Goal: Task Accomplishment & Management: Manage account settings

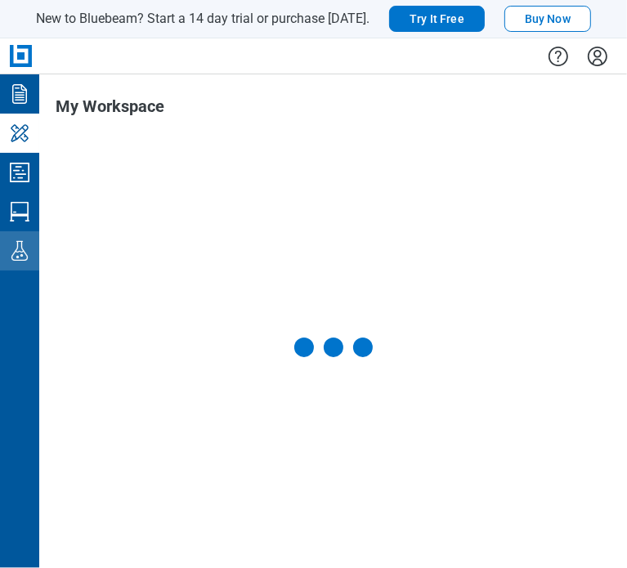
click at [10, 261] on icon "Labs" at bounding box center [20, 251] width 26 height 26
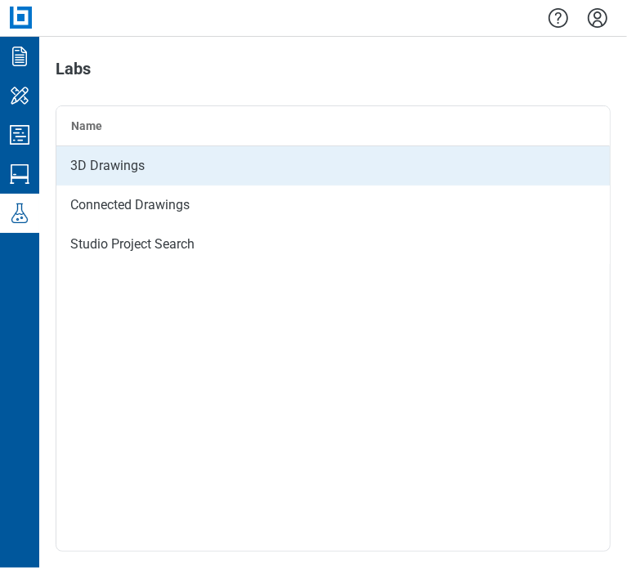
click at [153, 176] on div "3D Drawings" at bounding box center [333, 165] width 554 height 39
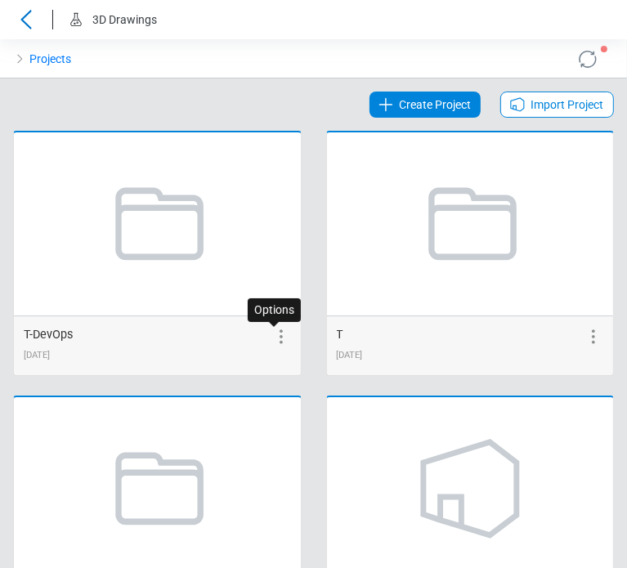
click at [273, 338] on icon at bounding box center [281, 337] width 20 height 20
click at [198, 339] on icon at bounding box center [200, 337] width 20 height 20
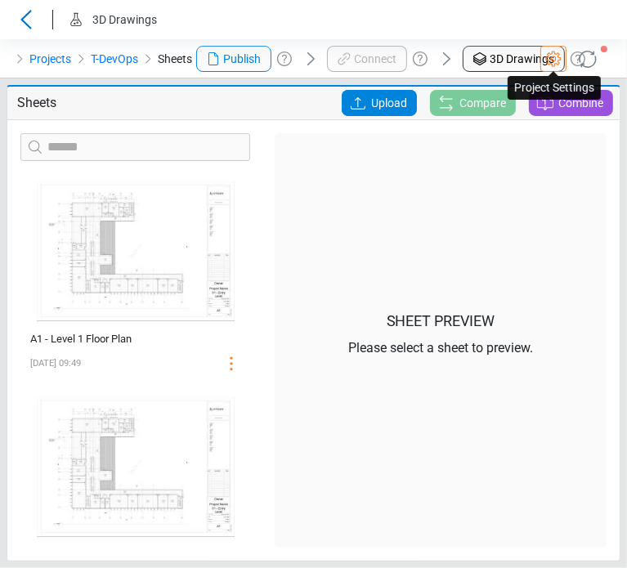
click at [548, 64] on icon at bounding box center [553, 59] width 16 height 16
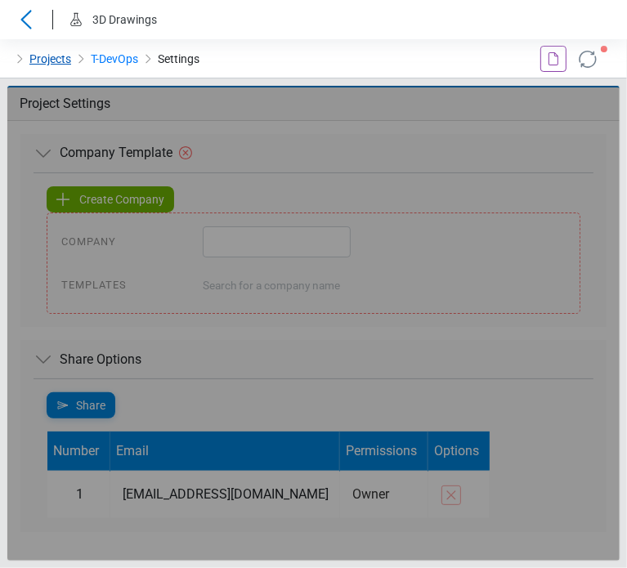
click at [44, 63] on link "Projects" at bounding box center [50, 59] width 42 height 20
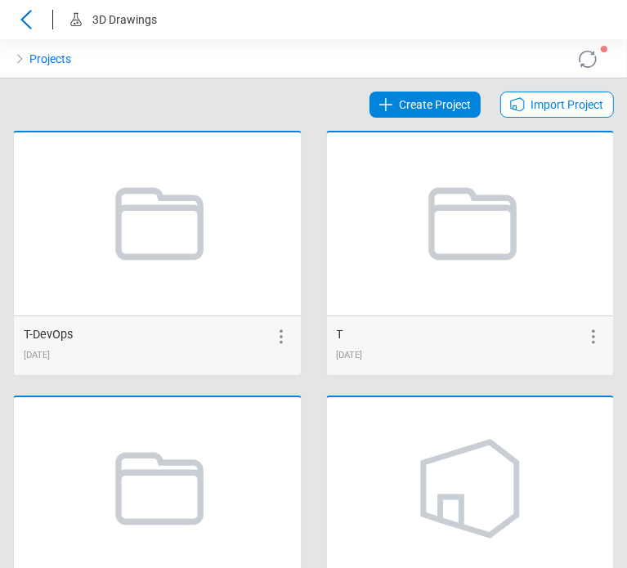
click at [271, 338] on icon at bounding box center [281, 337] width 20 height 20
click at [281, 101] on div "Create Project Import Project" at bounding box center [313, 105] width 601 height 26
click at [387, 106] on link "Create Project" at bounding box center [424, 105] width 111 height 26
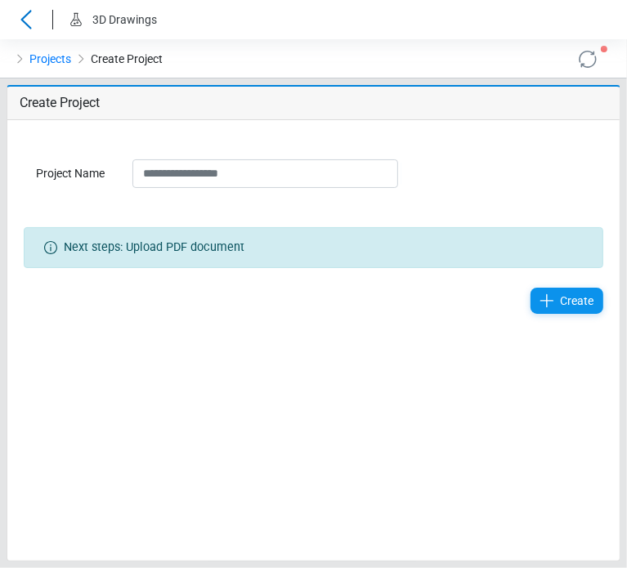
click at [546, 308] on icon at bounding box center [547, 301] width 20 height 20
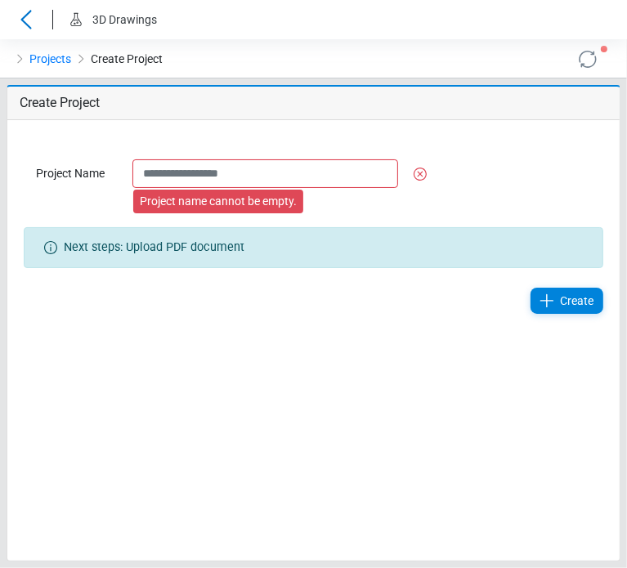
click at [405, 175] on div "Project name cannot be empty." at bounding box center [265, 173] width 290 height 29
click at [416, 175] on icon at bounding box center [420, 174] width 20 height 20
click at [418, 175] on icon at bounding box center [420, 174] width 20 height 20
click at [418, 175] on icon at bounding box center [420, 174] width 13 height 13
click at [465, 169] on div "Project Name Project name cannot be empty." at bounding box center [313, 173] width 579 height 107
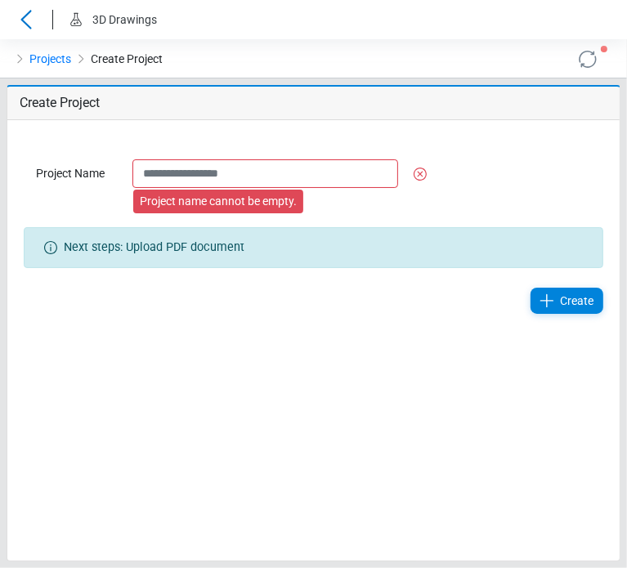
click at [333, 208] on div "Project Name Project name cannot be empty." at bounding box center [313, 173] width 579 height 107
click at [51, 65] on link "Projects" at bounding box center [50, 59] width 42 height 20
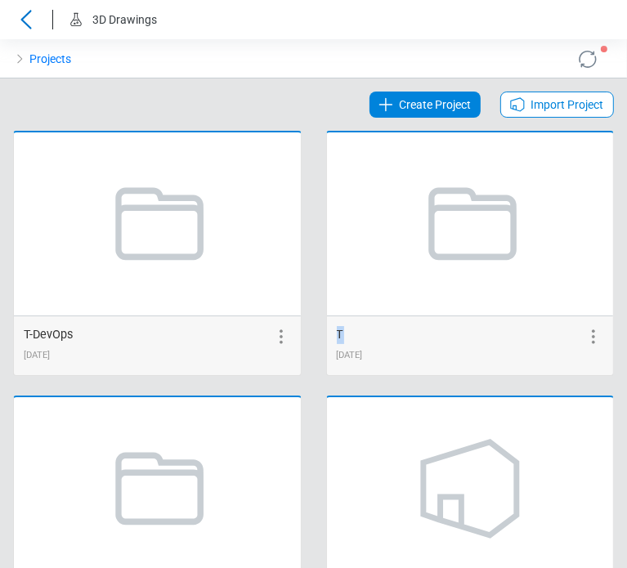
click at [337, 329] on span "T" at bounding box center [340, 335] width 7 height 14
copy span "T"
click at [452, 105] on span "Create Project" at bounding box center [435, 105] width 72 height 20
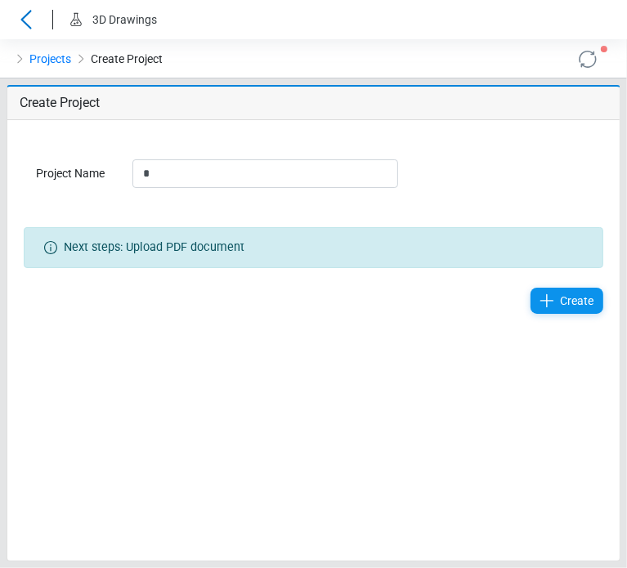
click at [550, 295] on icon at bounding box center [547, 301] width 20 height 20
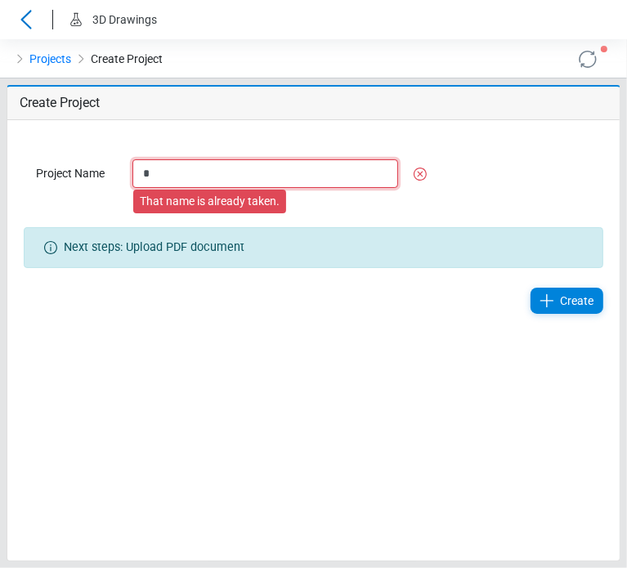
click at [141, 178] on input "*" at bounding box center [265, 173] width 266 height 29
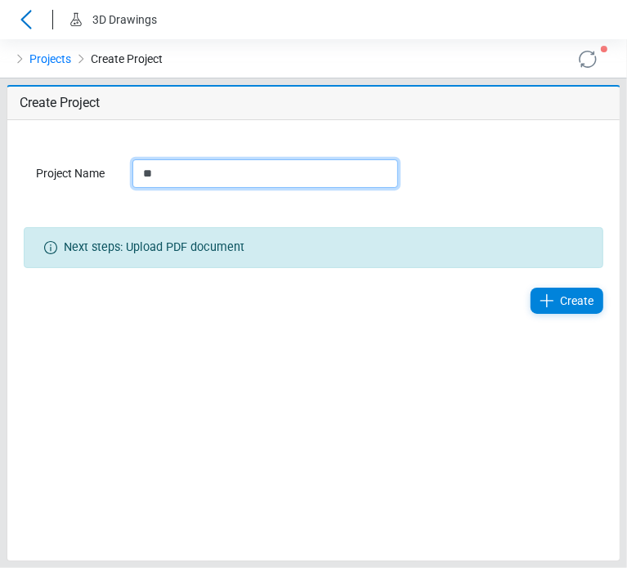
click at [189, 172] on input "*" at bounding box center [265, 173] width 266 height 29
type input "*"
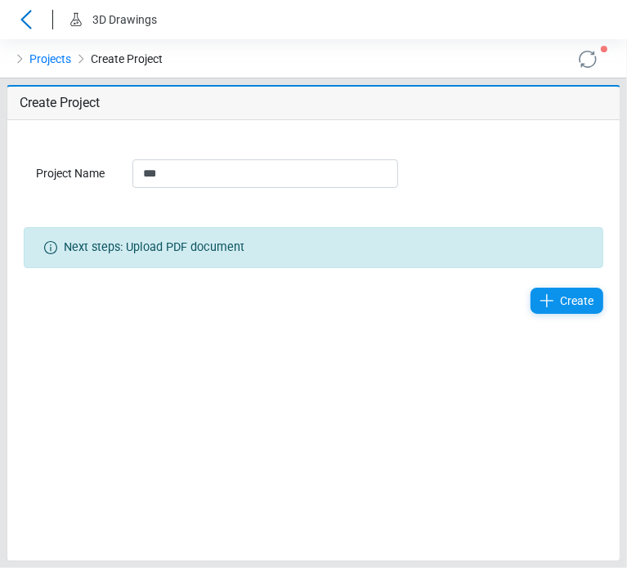
click at [546, 293] on icon at bounding box center [547, 301] width 20 height 20
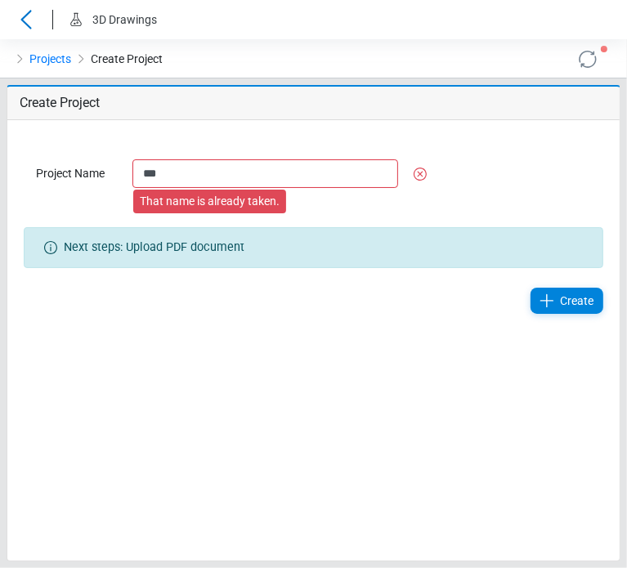
click at [244, 322] on div "Create" at bounding box center [313, 300] width 604 height 65
click at [196, 176] on input "*" at bounding box center [265, 173] width 266 height 29
click at [181, 170] on input "*" at bounding box center [265, 173] width 266 height 29
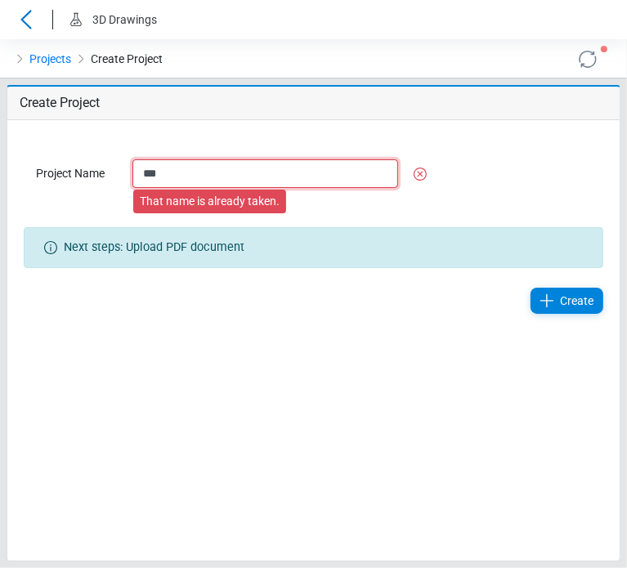
click at [180, 170] on input "*" at bounding box center [265, 173] width 266 height 29
click at [176, 170] on input "*" at bounding box center [265, 173] width 266 height 29
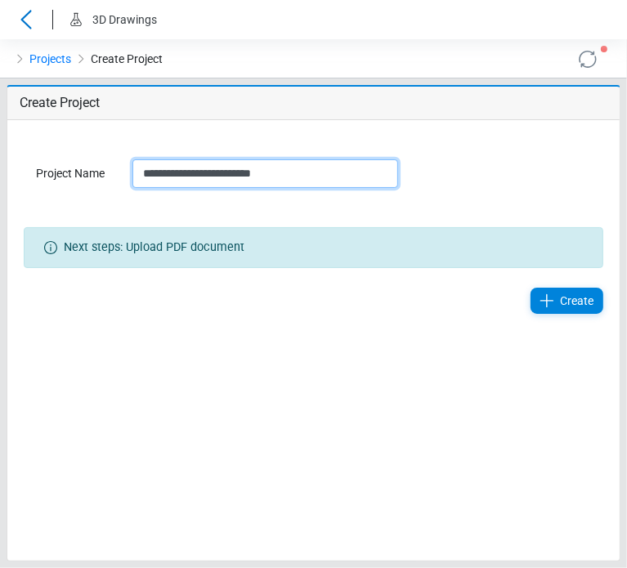
type input "**********"
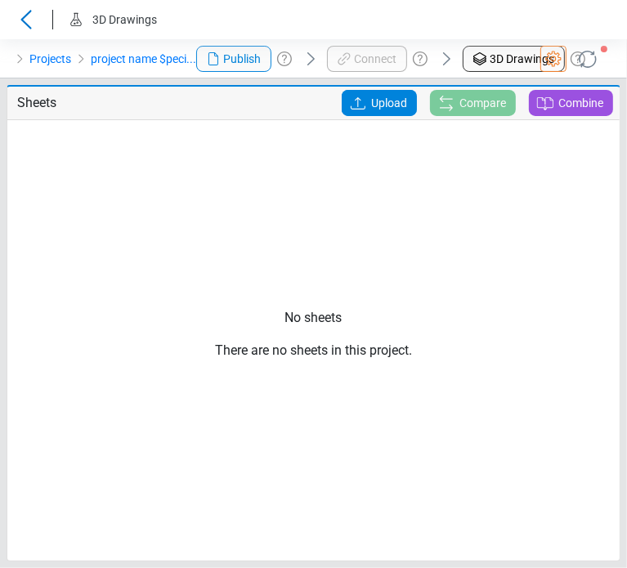
click at [257, 26] on header "3D Drawings" at bounding box center [313, 19] width 627 height 39
click at [43, 61] on link "Projects" at bounding box center [50, 59] width 42 height 20
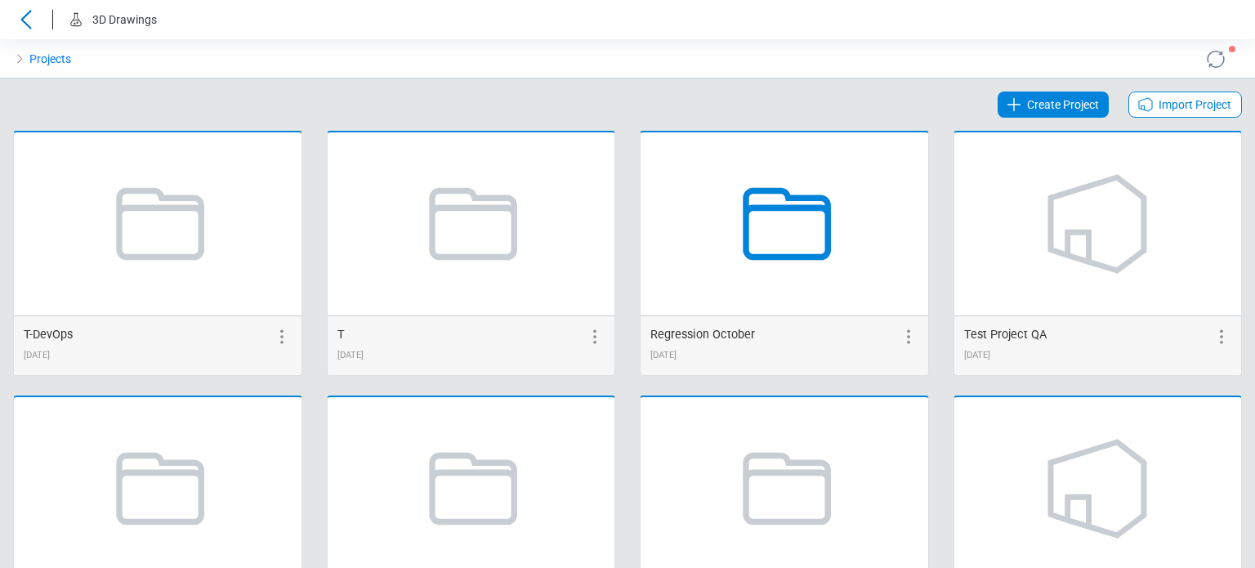
click at [626, 233] on icon at bounding box center [784, 224] width 124 height 124
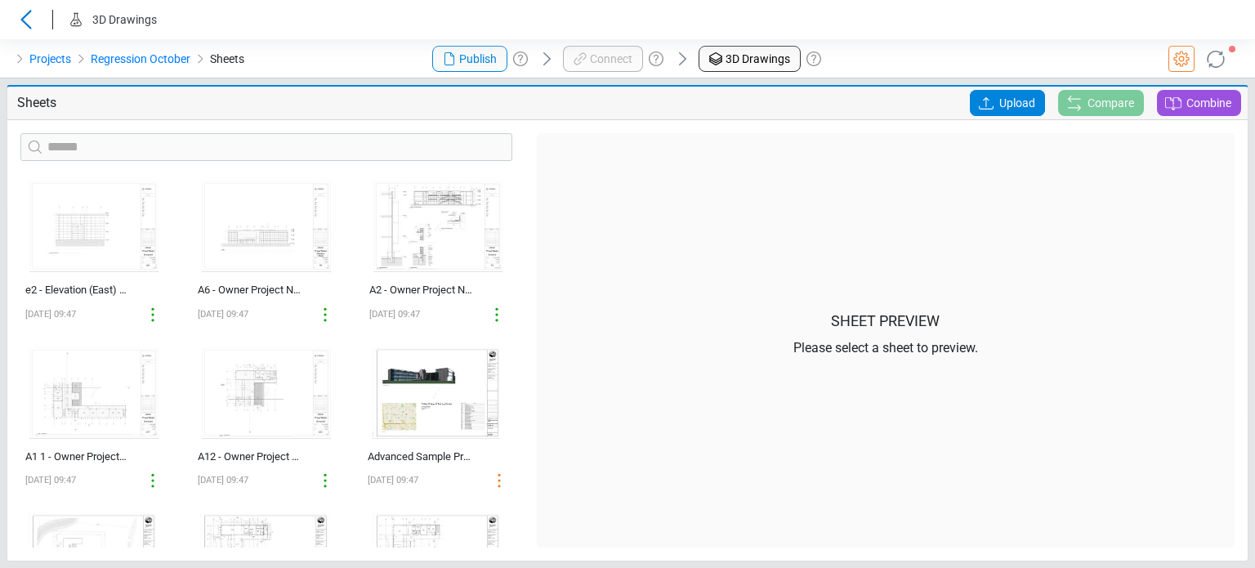
click at [130, 88] on div "Sheets Upload Compare Combine" at bounding box center [627, 104] width 1241 height 34
click at [85, 248] on img at bounding box center [94, 226] width 142 height 105
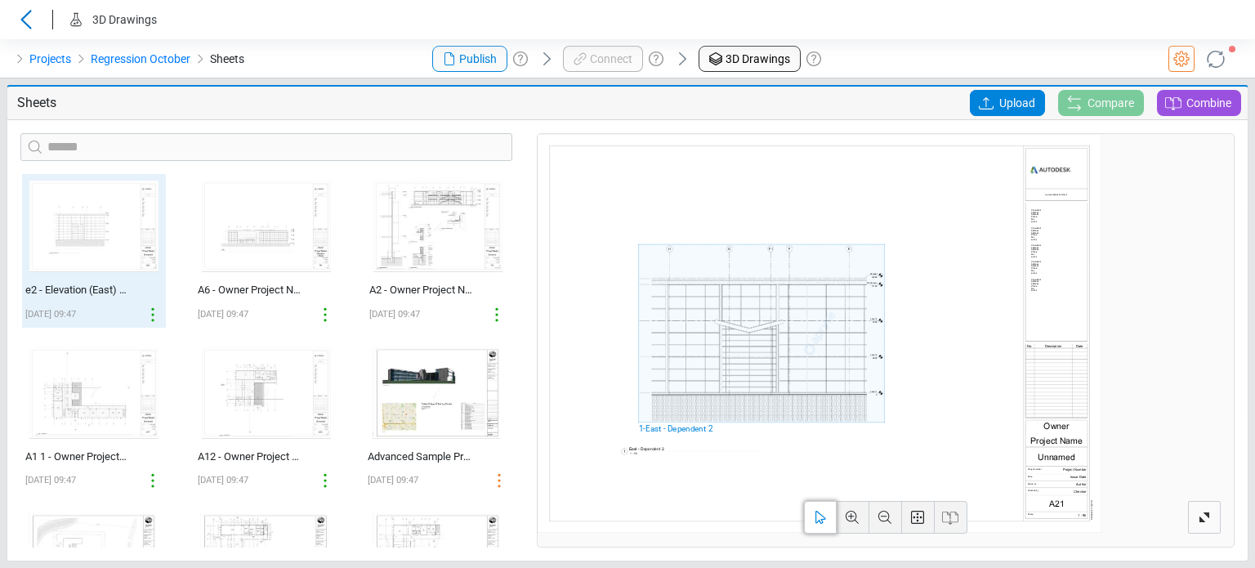
click at [626, 513] on icon at bounding box center [917, 517] width 13 height 13
click at [626, 529] on span at bounding box center [853, 517] width 33 height 33
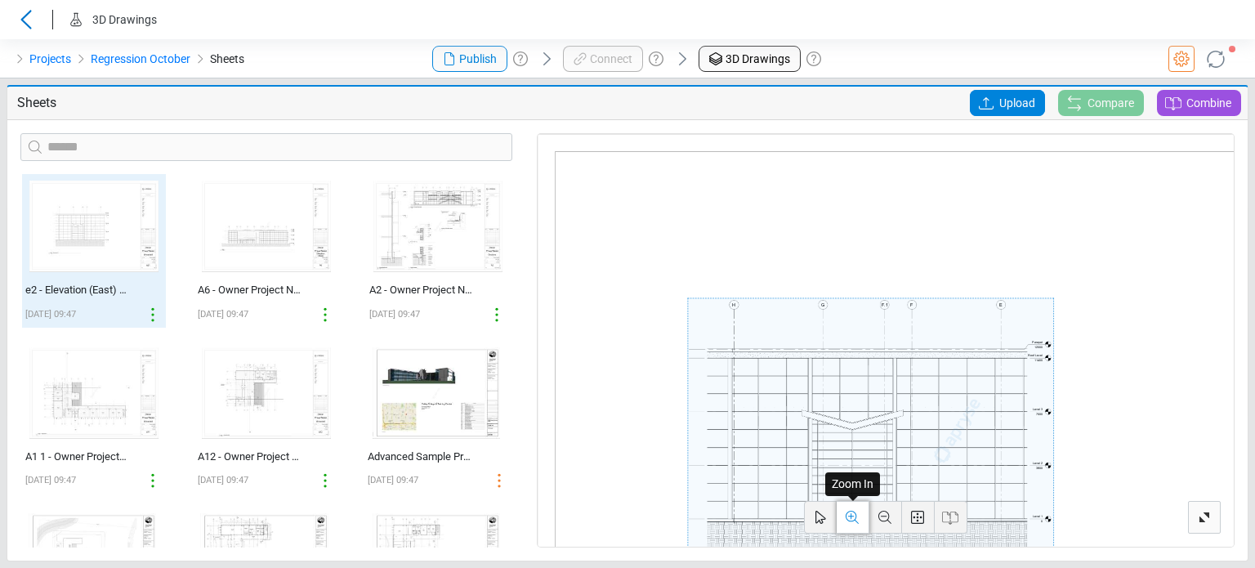
click at [626, 251] on div at bounding box center [957, 430] width 839 height 593
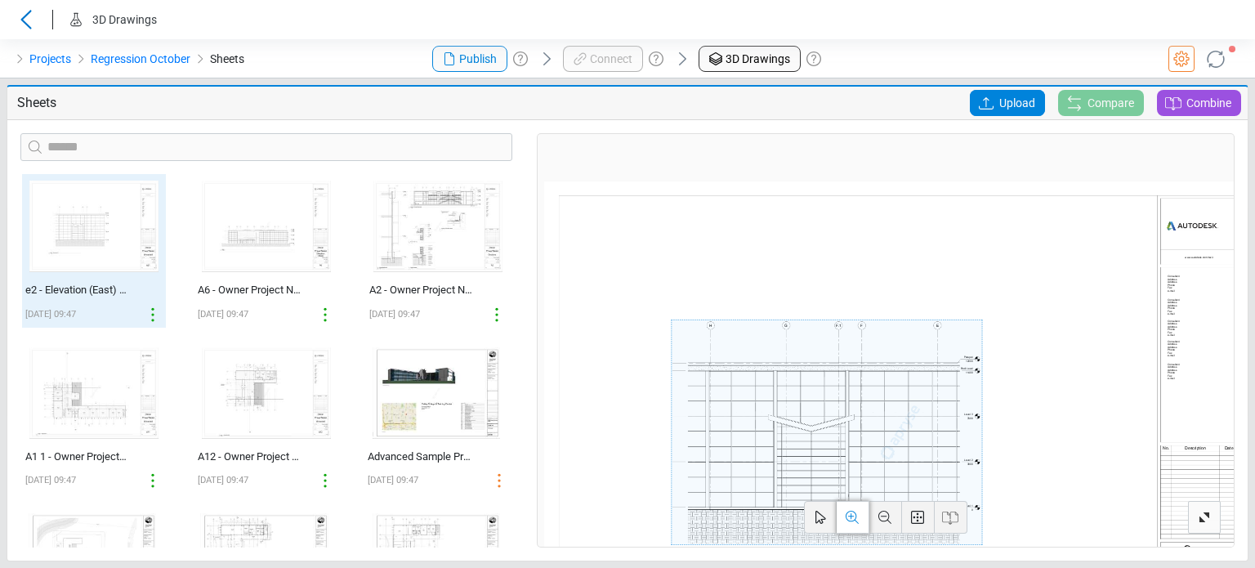
click at [626, 524] on icon at bounding box center [1205, 517] width 20 height 20
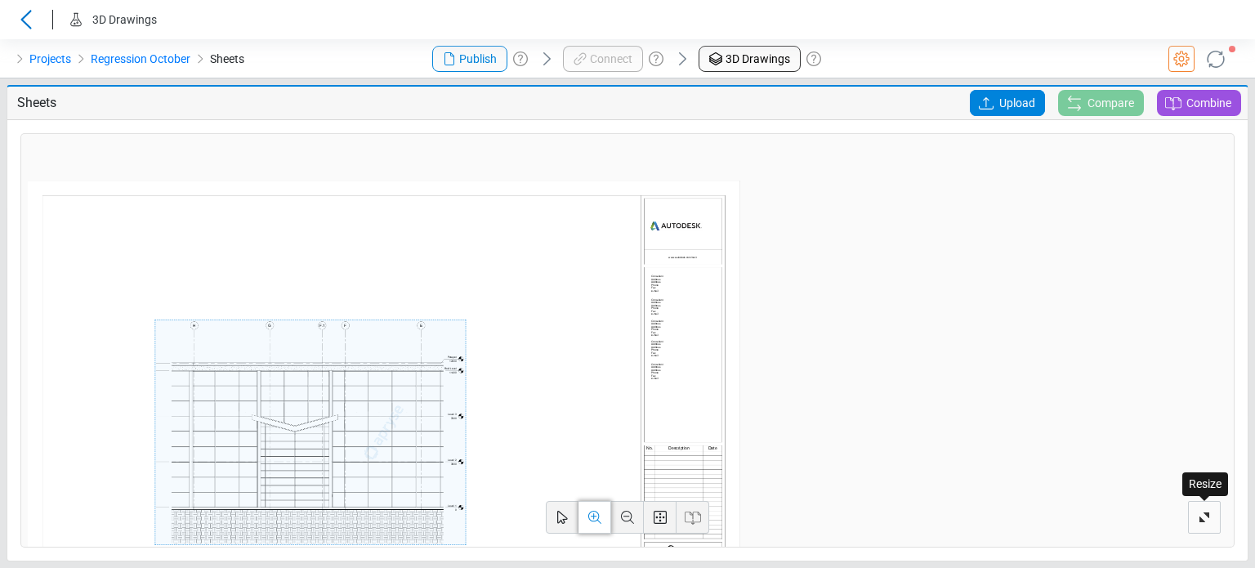
click at [626, 512] on icon at bounding box center [1205, 517] width 20 height 20
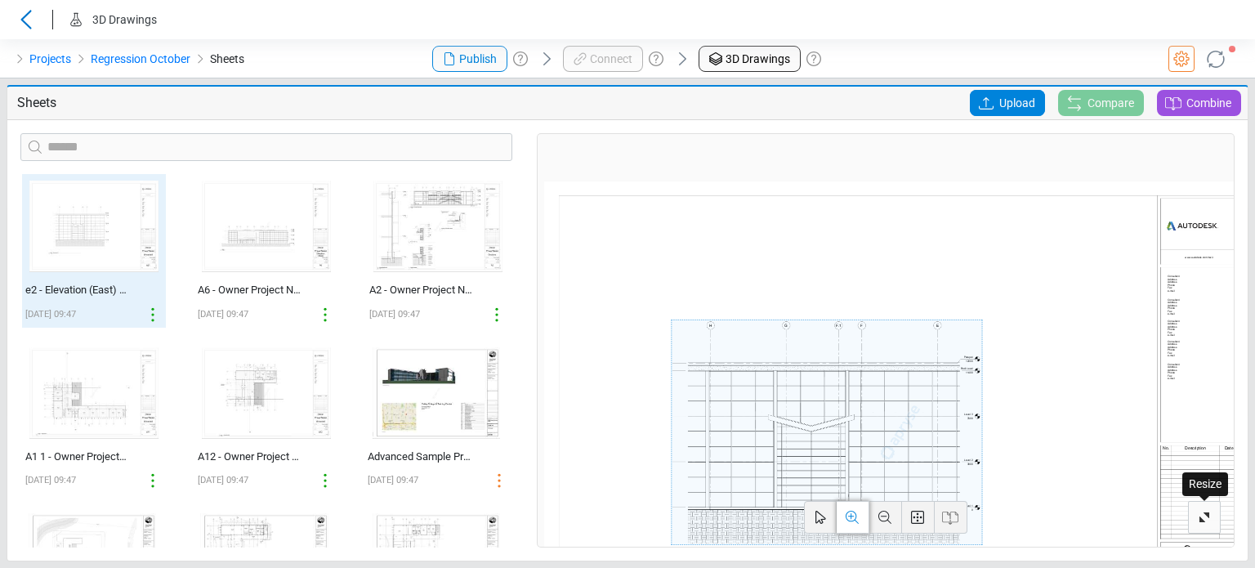
click at [626, 512] on icon at bounding box center [1205, 517] width 20 height 20
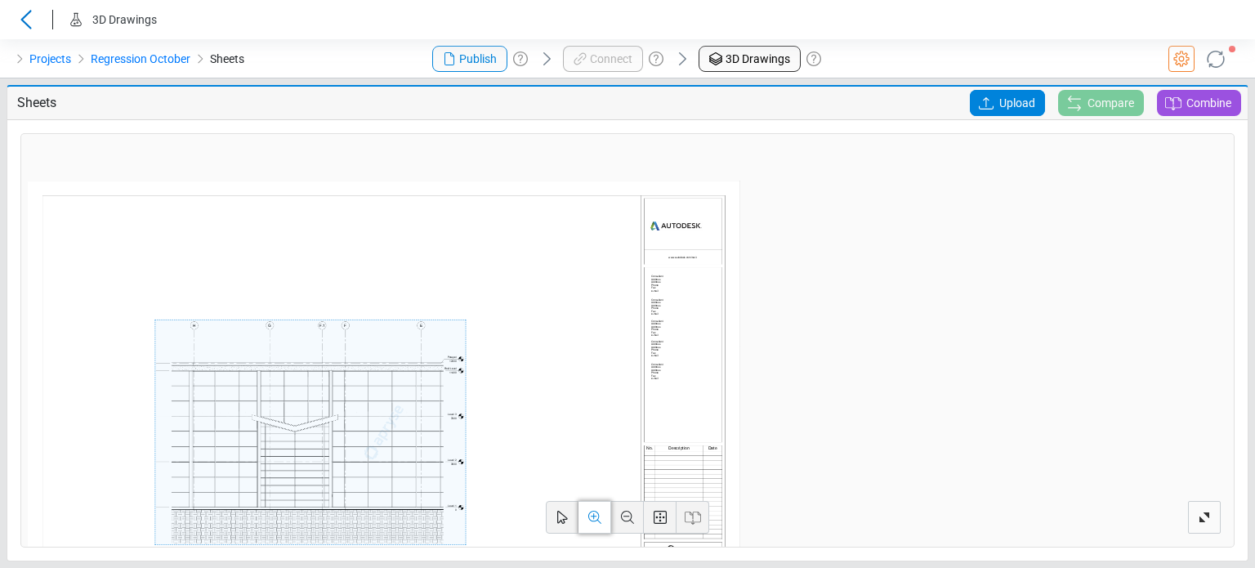
drag, startPoint x: 528, startPoint y: 399, endPoint x: 539, endPoint y: 358, distance: 42.4
click at [626, 303] on div at bounding box center [384, 433] width 713 height 504
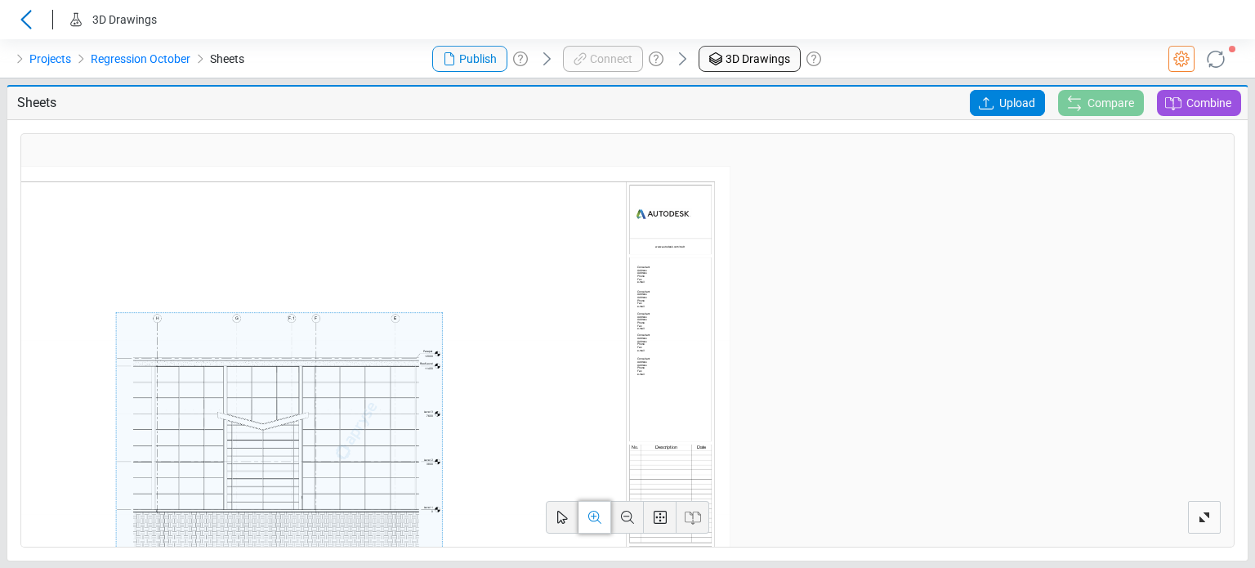
drag, startPoint x: 534, startPoint y: 433, endPoint x: 592, endPoint y: 454, distance: 60.7
click at [610, 361] on div at bounding box center [356, 431] width 749 height 530
click at [561, 516] on icon at bounding box center [562, 517] width 20 height 20
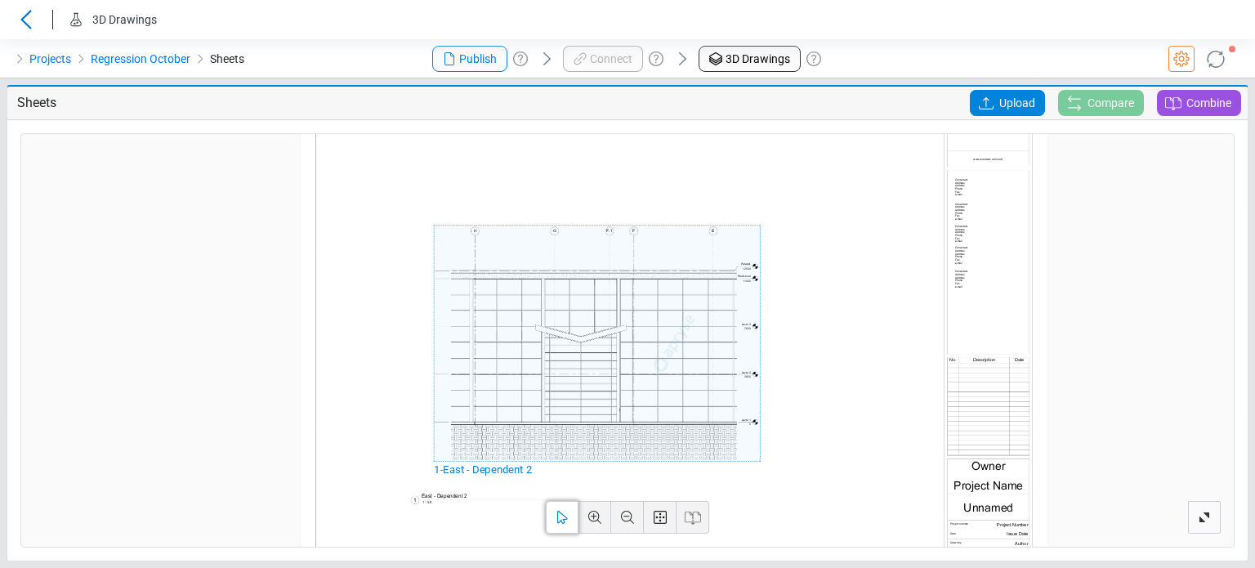
drag, startPoint x: 410, startPoint y: 337, endPoint x: 727, endPoint y: 251, distance: 328.5
click at [626, 251] on div at bounding box center [674, 343] width 749 height 530
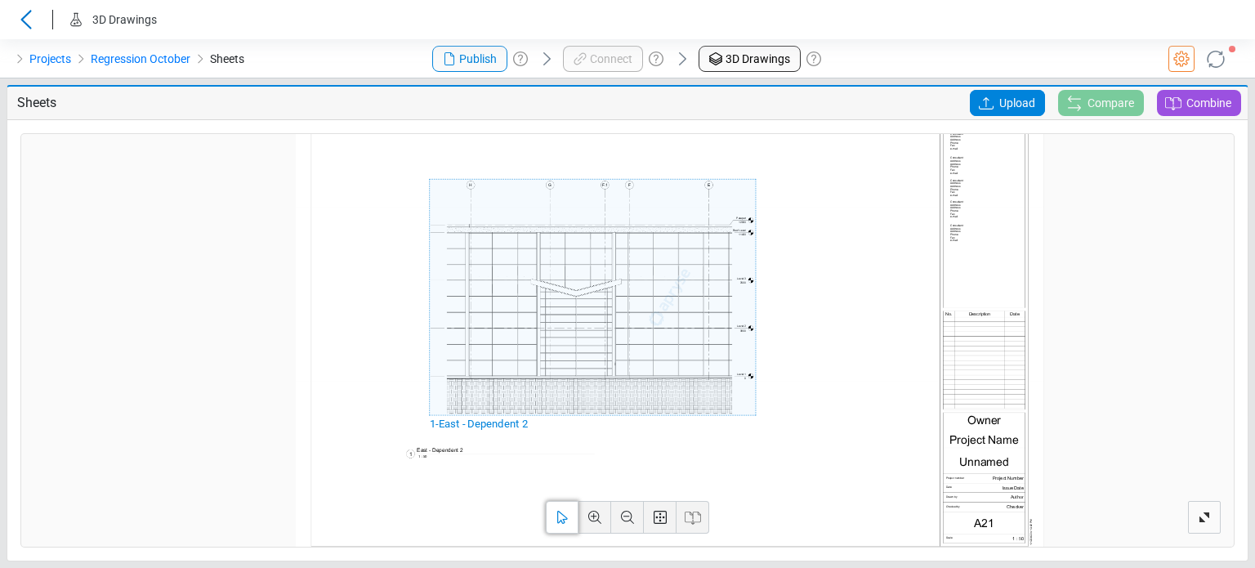
drag, startPoint x: 709, startPoint y: 306, endPoint x: 705, endPoint y: 314, distance: 8.8
click at [626, 314] on div at bounding box center [670, 298] width 749 height 530
click at [60, 55] on link "Projects" at bounding box center [50, 59] width 42 height 20
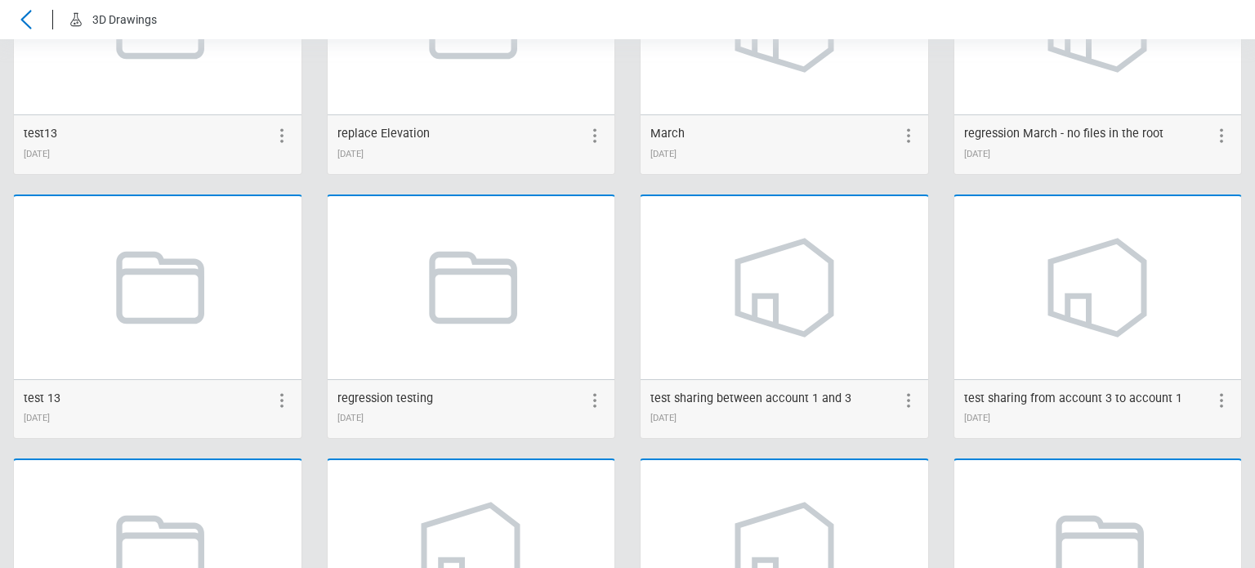
scroll to position [2216, 0]
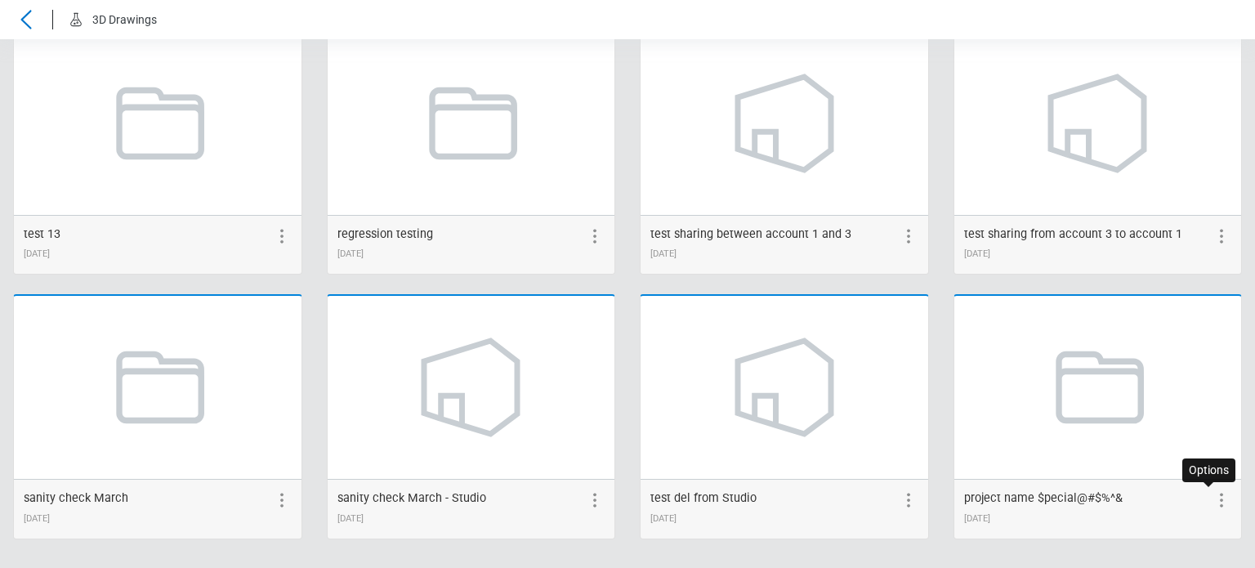
click at [626, 490] on icon at bounding box center [1222, 500] width 20 height 20
click at [626, 496] on icon at bounding box center [1192, 500] width 11 height 13
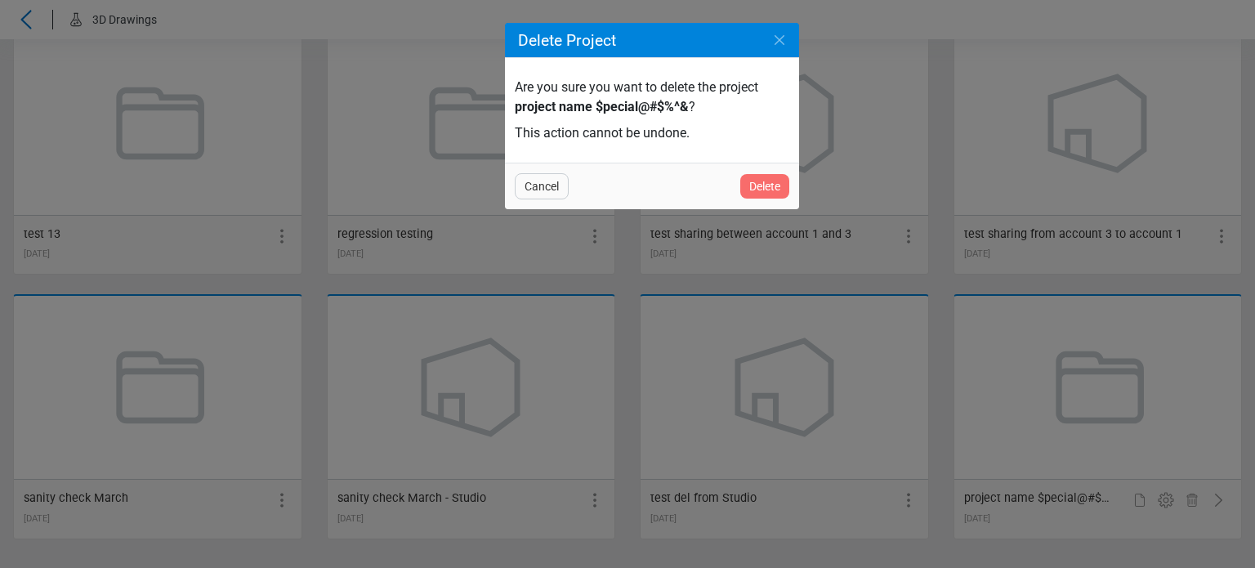
click at [626, 182] on span "Delete" at bounding box center [764, 187] width 31 height 20
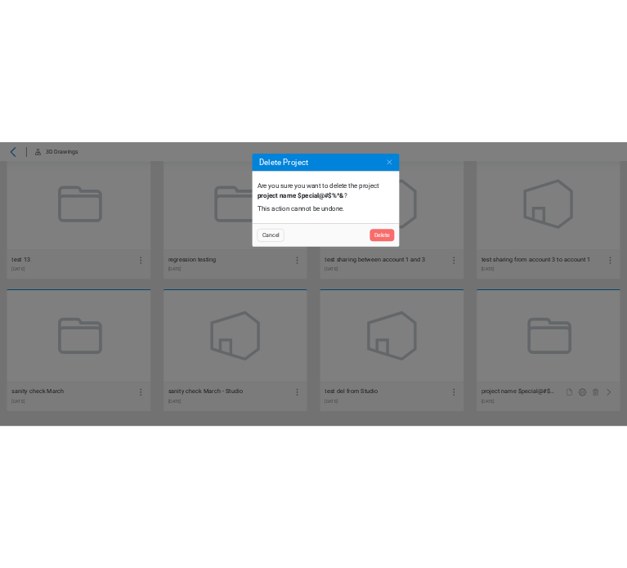
scroll to position [0, 0]
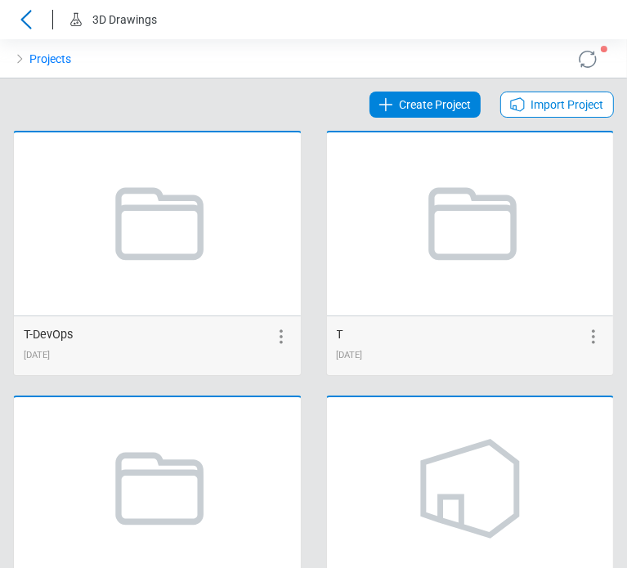
click at [441, 101] on span "Create Project" at bounding box center [435, 105] width 72 height 20
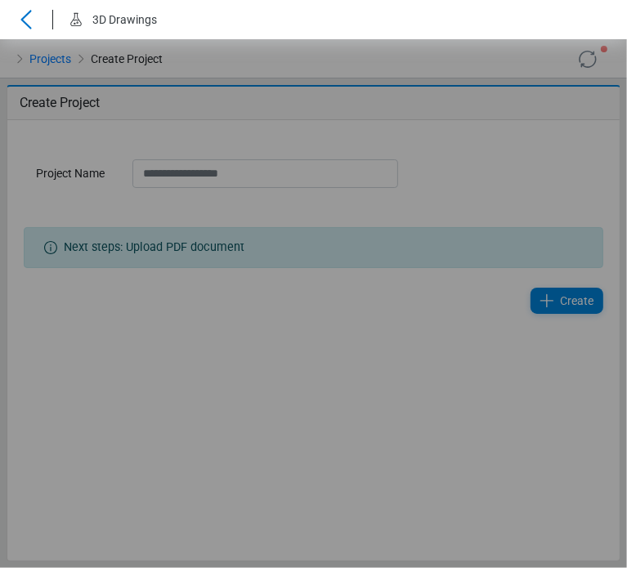
click at [288, 170] on div "Loading... Loading... Loading..." at bounding box center [313, 303] width 627 height 529
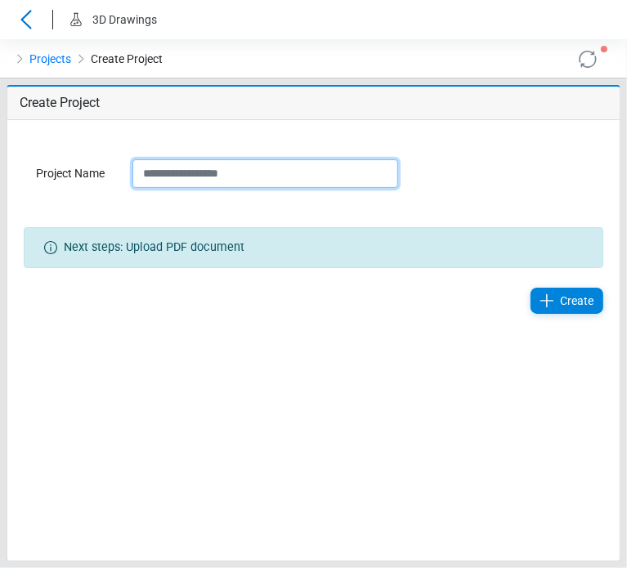
click at [281, 175] on input "Project Name" at bounding box center [265, 173] width 266 height 29
paste input "**********"
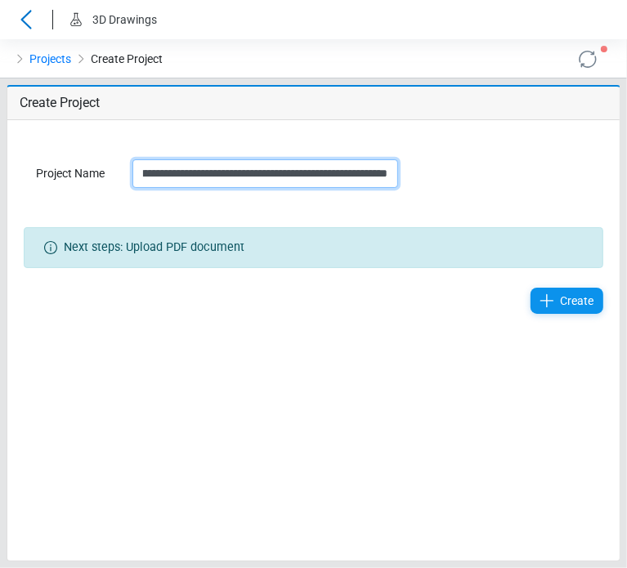
type input "**********"
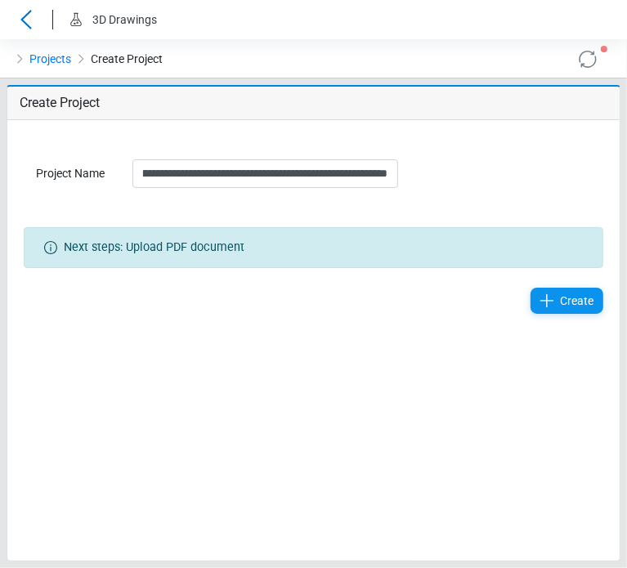
click at [556, 295] on icon at bounding box center [547, 301] width 20 height 20
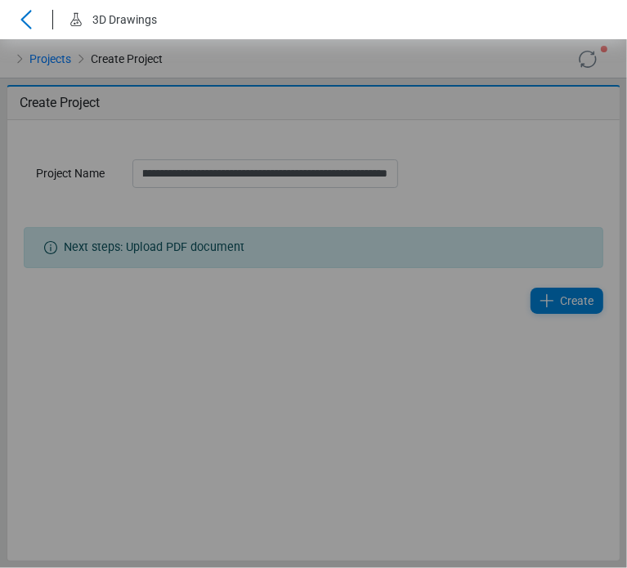
scroll to position [0, 0]
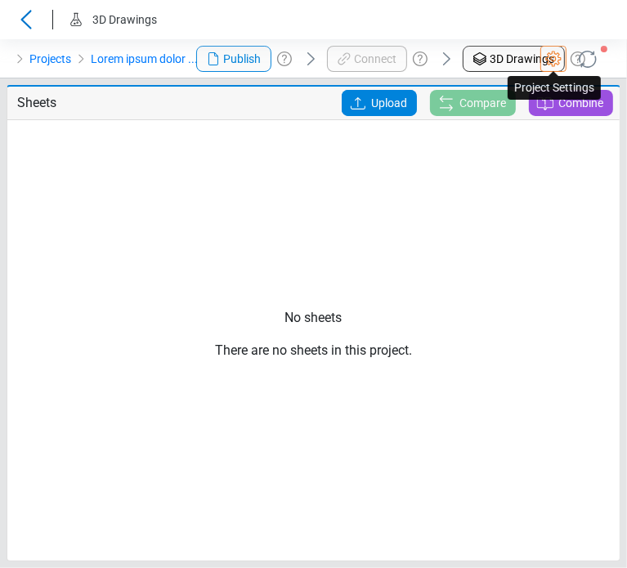
click at [546, 56] on icon at bounding box center [553, 59] width 20 height 20
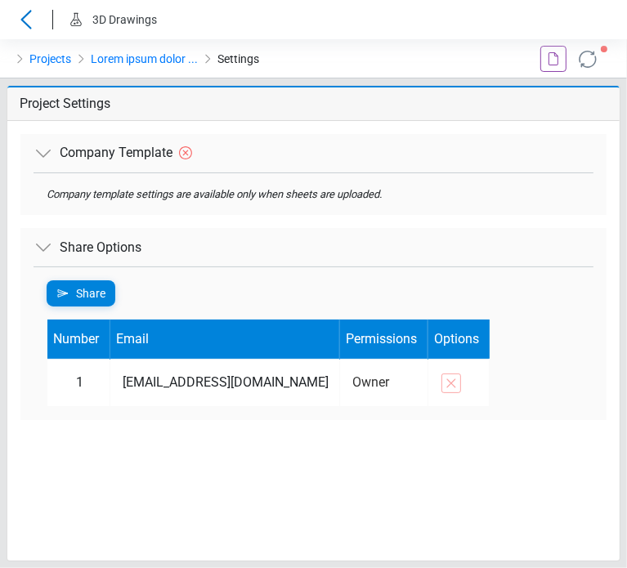
click at [379, 150] on div "Company Template" at bounding box center [313, 153] width 586 height 38
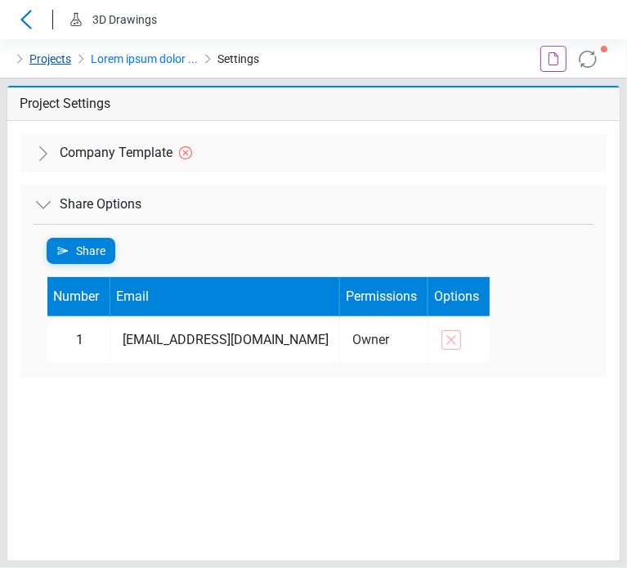
click at [45, 64] on link "Projects" at bounding box center [50, 59] width 42 height 20
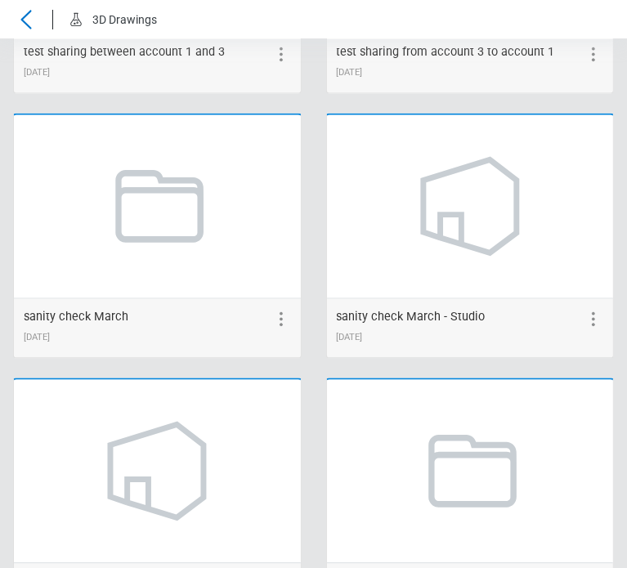
scroll to position [4857, 0]
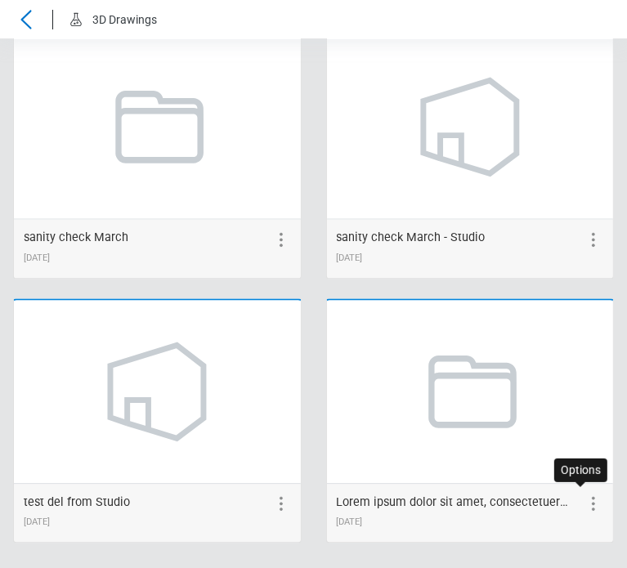
click at [584, 502] on icon at bounding box center [593, 504] width 20 height 20
click at [556, 503] on icon at bounding box center [564, 504] width 20 height 20
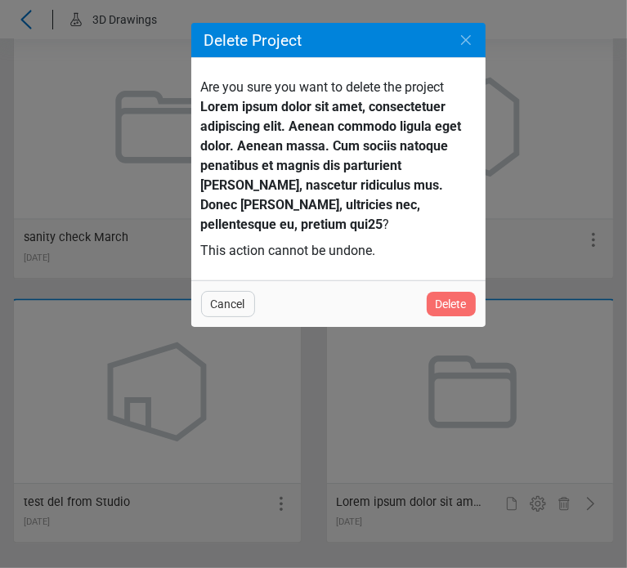
click at [457, 305] on span "Delete" at bounding box center [451, 304] width 31 height 20
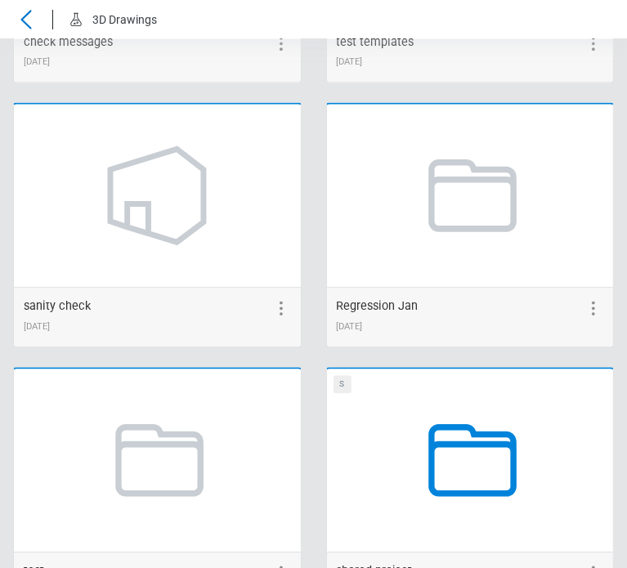
scroll to position [2125, 0]
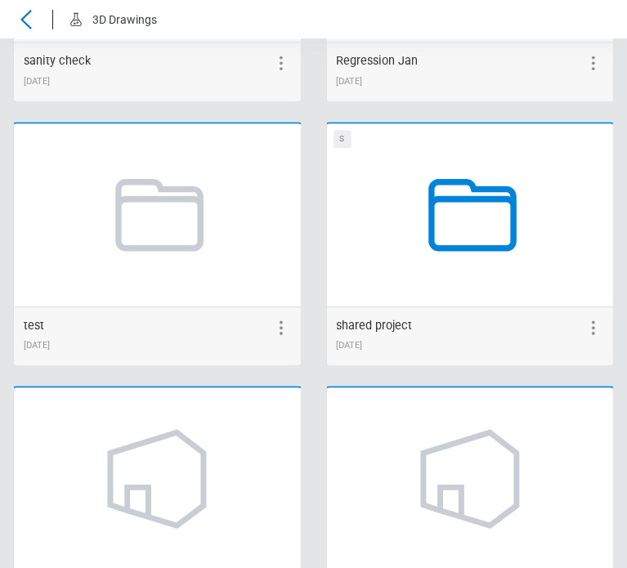
click at [477, 275] on link at bounding box center [470, 215] width 150 height 150
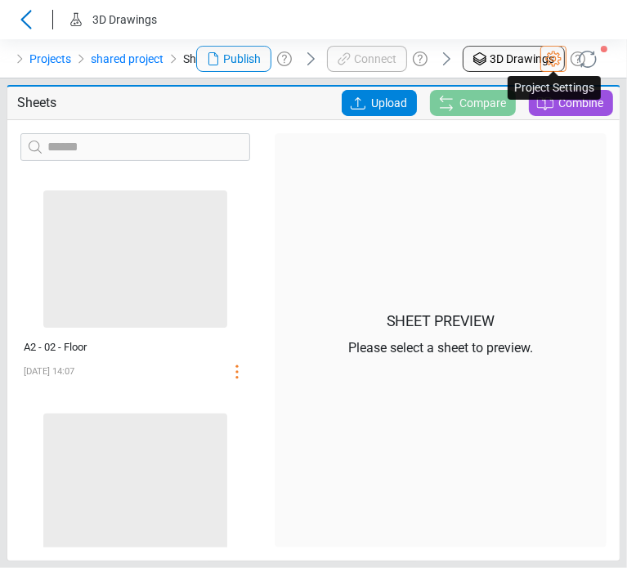
click at [552, 59] on circle at bounding box center [553, 58] width 5 height 5
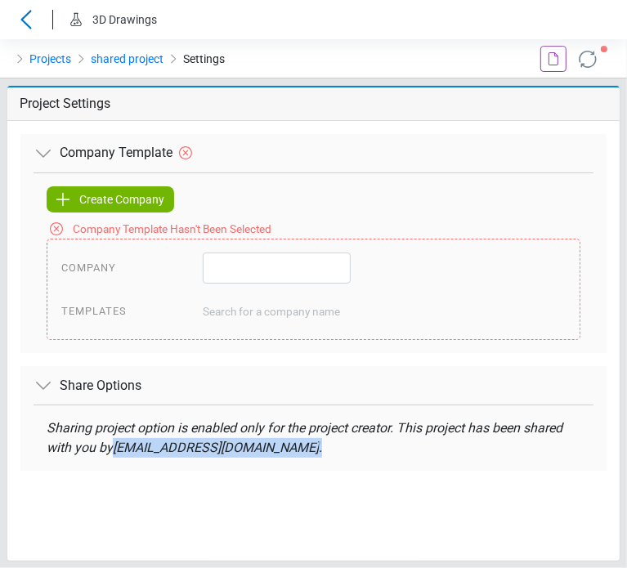
drag, startPoint x: 88, startPoint y: 453, endPoint x: 306, endPoint y: 454, distance: 217.4
click at [306, 454] on div "Sharing project option is enabled only for the project creator. This project ha…" at bounding box center [314, 437] width 534 height 39
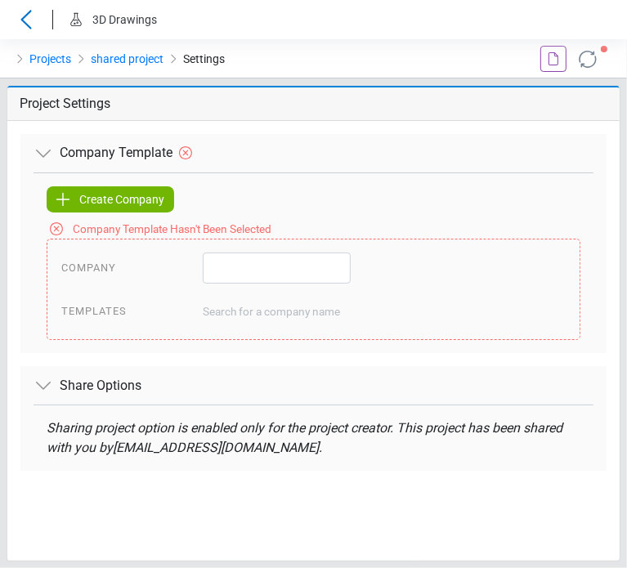
click at [428, 65] on div at bounding box center [444, 58] width 52 height 39
click at [503, 168] on div "Company Template" at bounding box center [313, 153] width 586 height 38
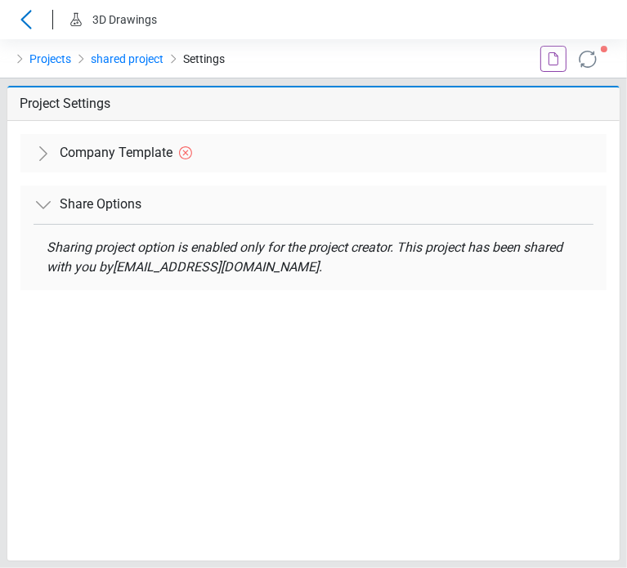
click at [503, 151] on div "Company Template" at bounding box center [313, 153] width 586 height 38
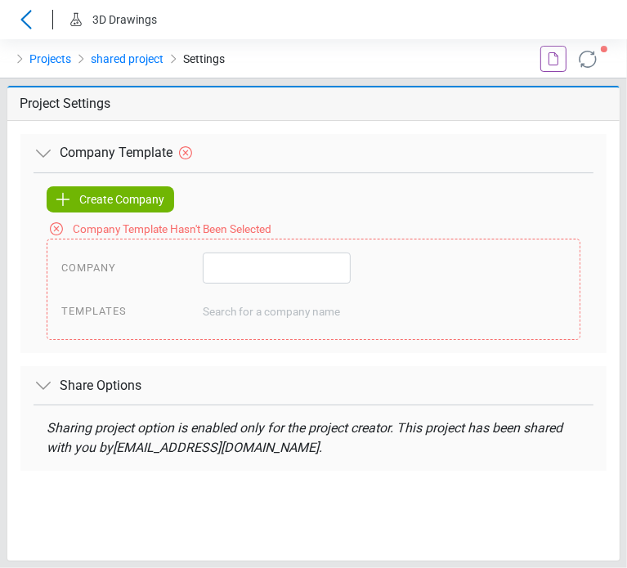
click at [492, 56] on div at bounding box center [548, 58] width 157 height 39
click at [391, 39] on div "Projects shared project Settings" at bounding box center [209, 58] width 418 height 39
click at [521, 56] on div at bounding box center [548, 58] width 157 height 39
click at [326, 45] on div "Projects shared project Settings" at bounding box center [209, 58] width 418 height 39
click at [351, 180] on div "Create Company Company Template Hasn't Been Selected Company Templates Search f…" at bounding box center [314, 262] width 560 height 181
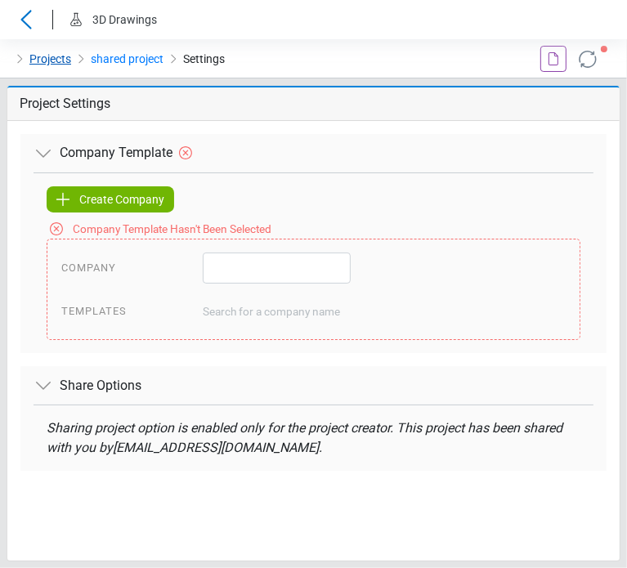
click at [67, 58] on link "Projects" at bounding box center [50, 59] width 42 height 20
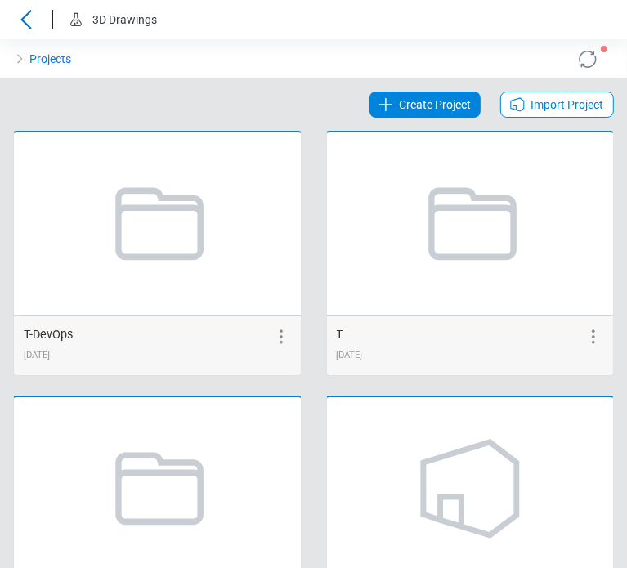
click at [460, 97] on link "Create Project" at bounding box center [424, 105] width 111 height 26
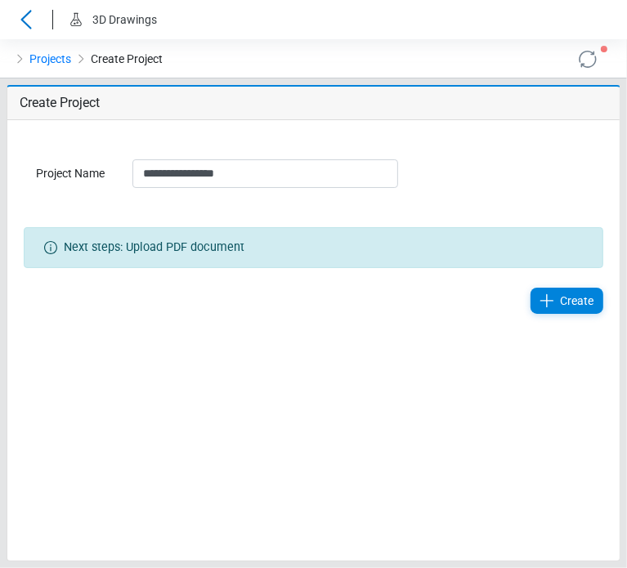
type input "**********"
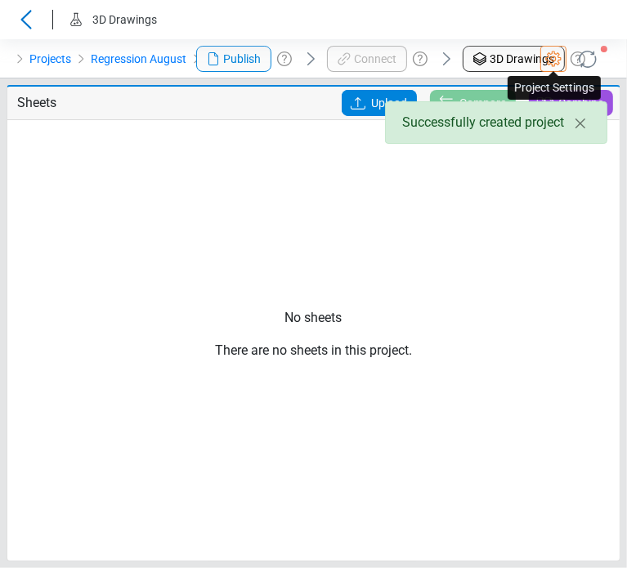
click at [548, 56] on icon at bounding box center [553, 59] width 20 height 20
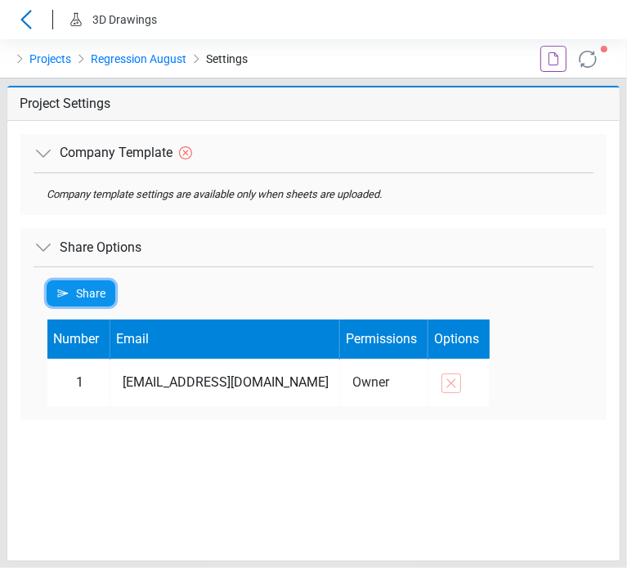
click at [64, 293] on icon at bounding box center [63, 293] width 10 height 7
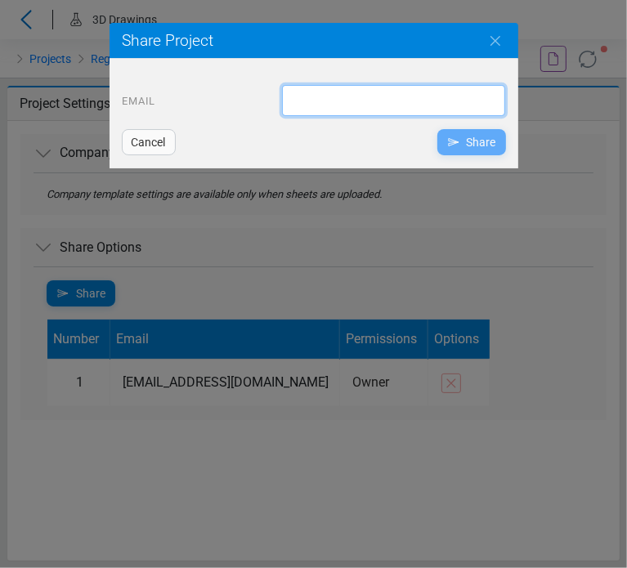
click at [320, 101] on input "email" at bounding box center [393, 100] width 223 height 31
click at [389, 100] on input "**********" at bounding box center [393, 100] width 223 height 31
type input "**********"
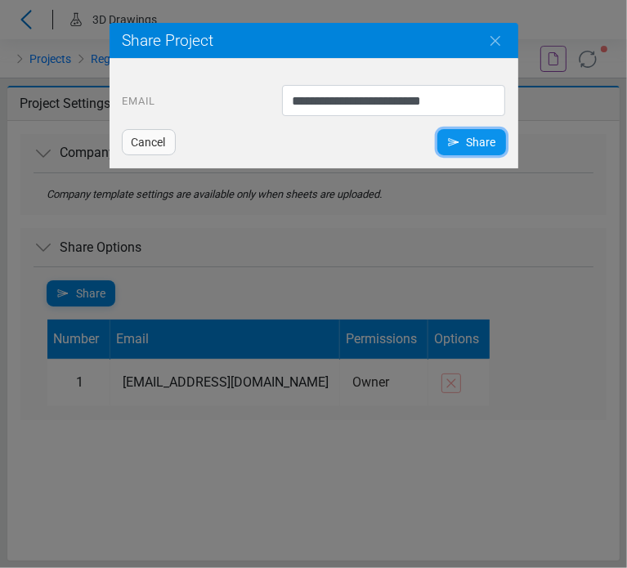
click at [453, 145] on icon at bounding box center [454, 142] width 20 height 20
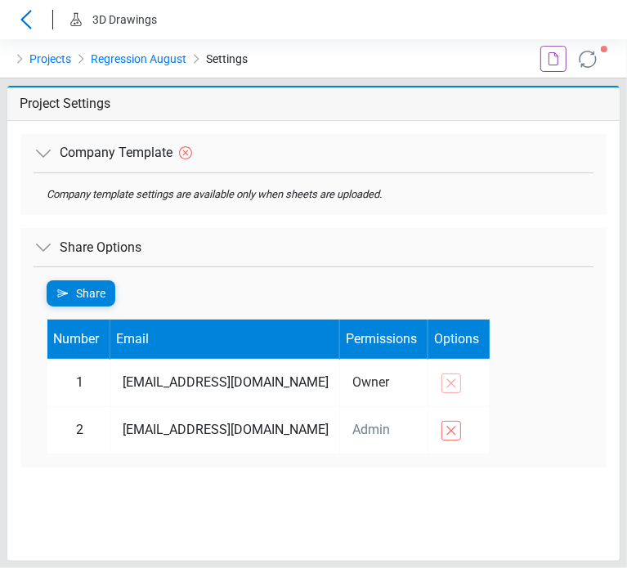
click at [387, 489] on div "Company Template Company template settings are available only when sheets are u…" at bounding box center [313, 341] width 612 height 440
click at [102, 294] on span "Share" at bounding box center [90, 294] width 29 height 20
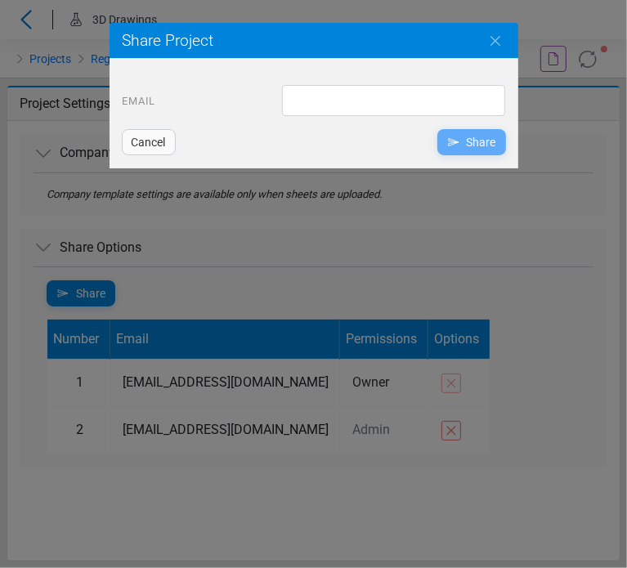
click at [366, 87] on div "Email Please enter a valid email address. Cancel Share" at bounding box center [314, 120] width 409 height 96
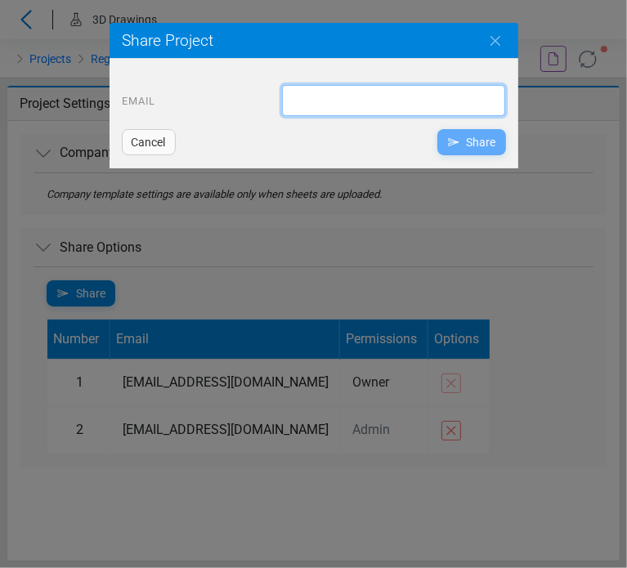
click at [366, 97] on input "email" at bounding box center [393, 100] width 223 height 31
type input "*"
type input "**********"
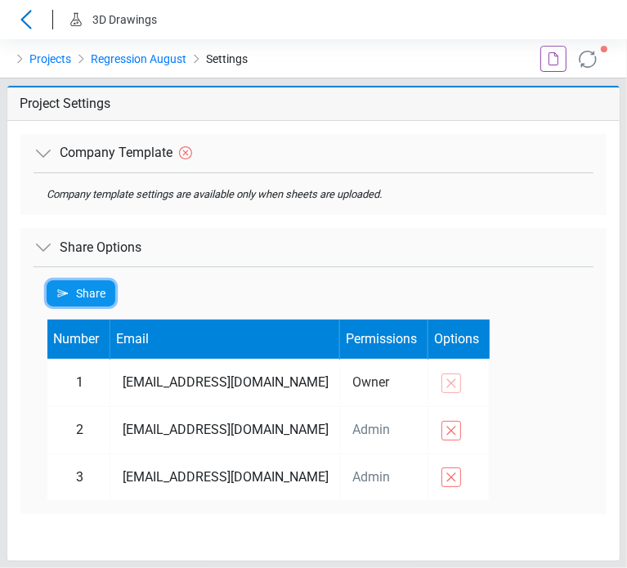
click at [95, 302] on span "Share" at bounding box center [90, 294] width 29 height 20
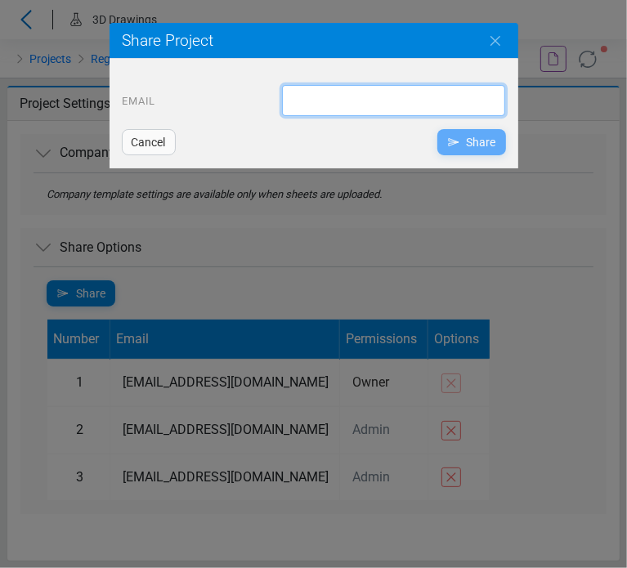
click at [289, 96] on input "email" at bounding box center [393, 100] width 223 height 31
paste input "**********"
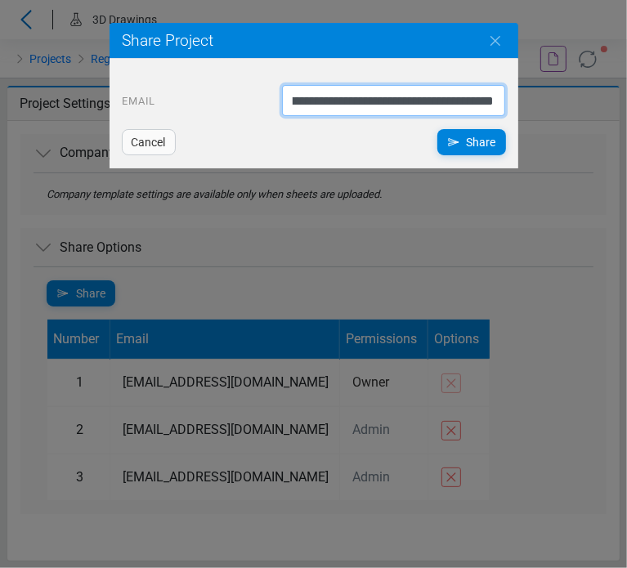
scroll to position [0, 1633]
drag, startPoint x: 469, startPoint y: 103, endPoint x: 557, endPoint y: 102, distance: 88.3
click at [557, 102] on div "**********" at bounding box center [313, 284] width 627 height 568
click at [462, 101] on input "**********" at bounding box center [393, 100] width 223 height 31
type input "**********"
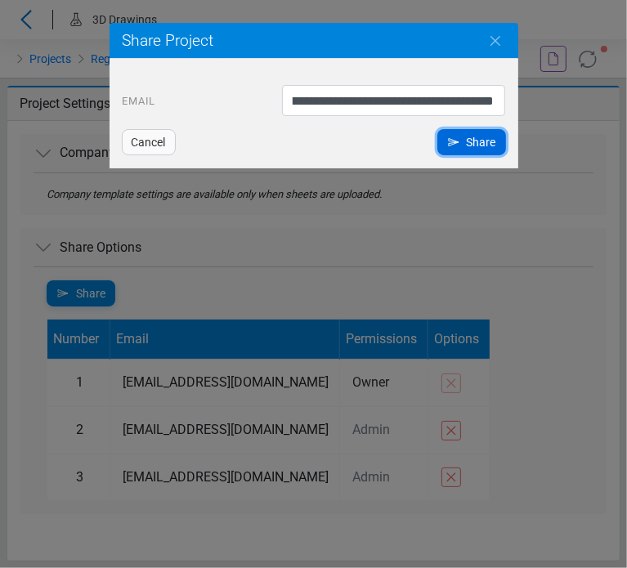
click at [474, 142] on span "Share" at bounding box center [481, 142] width 29 height 20
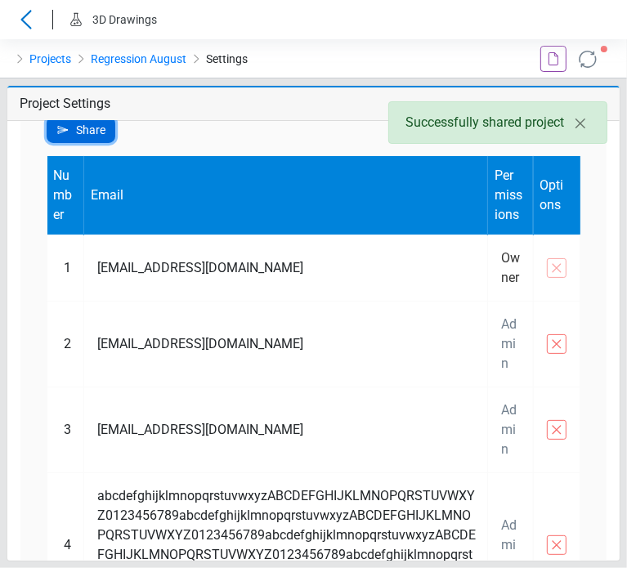
scroll to position [245, 0]
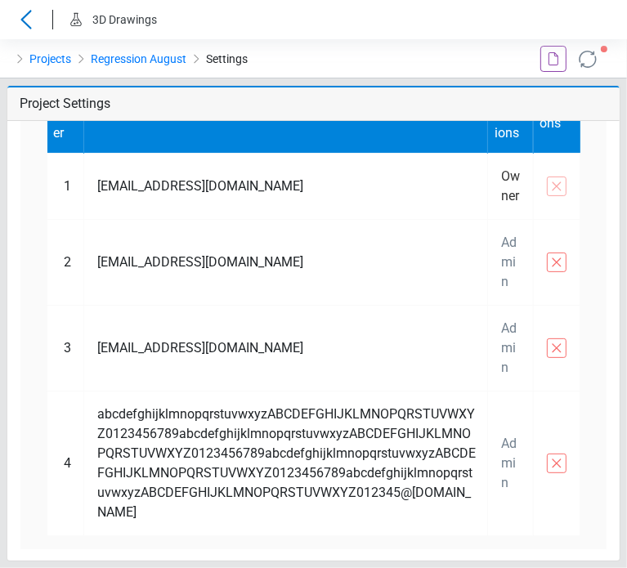
click at [548, 463] on icon at bounding box center [557, 464] width 20 height 20
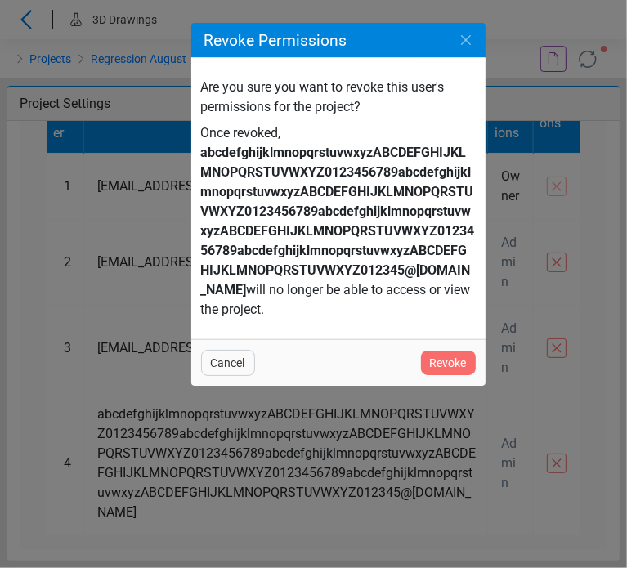
click at [435, 365] on span "Revoke" at bounding box center [448, 363] width 37 height 20
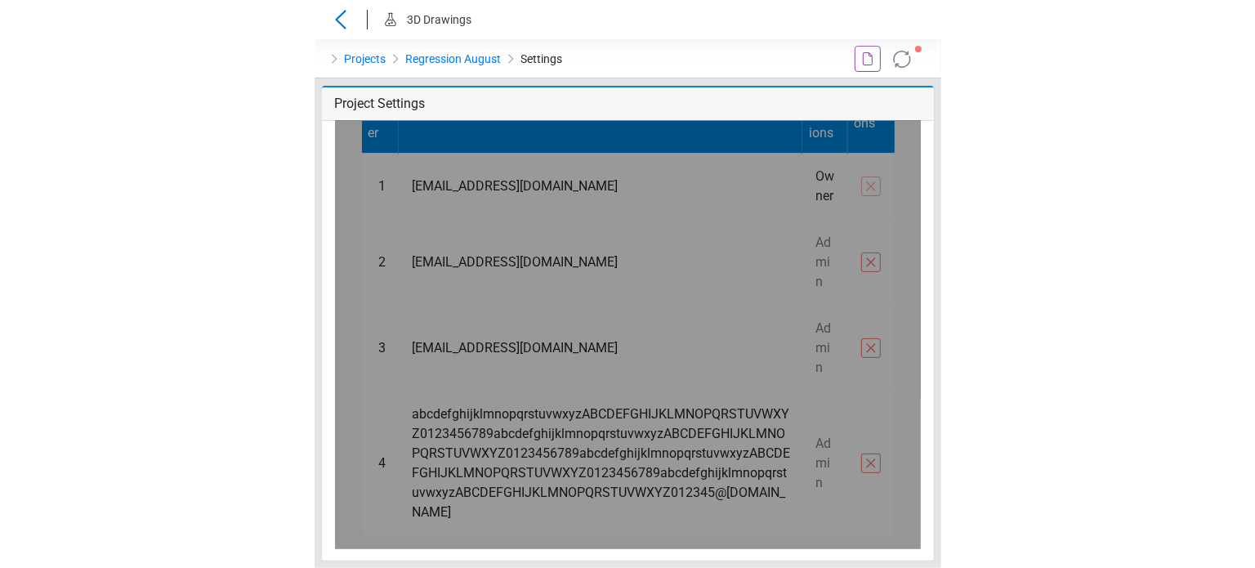
scroll to position [0, 0]
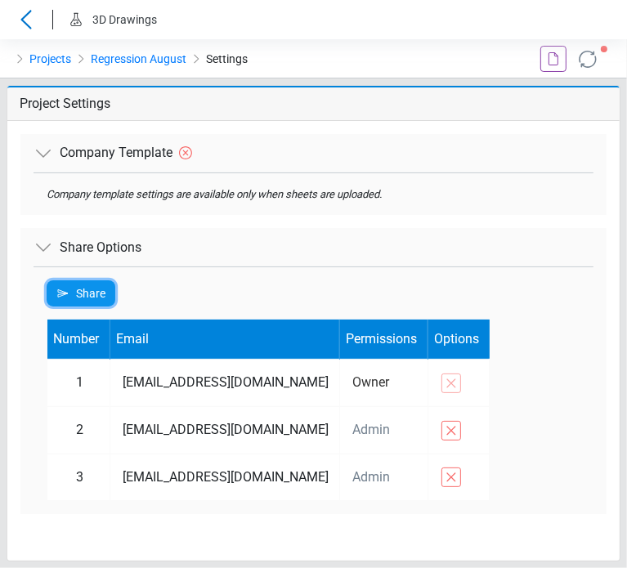
click at [103, 297] on span "Share" at bounding box center [90, 294] width 29 height 20
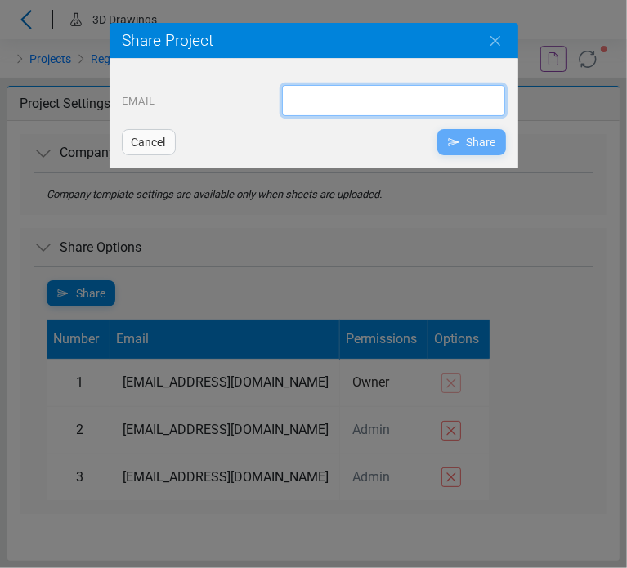
click at [284, 89] on input "email" at bounding box center [393, 100] width 223 height 31
type input "**********"
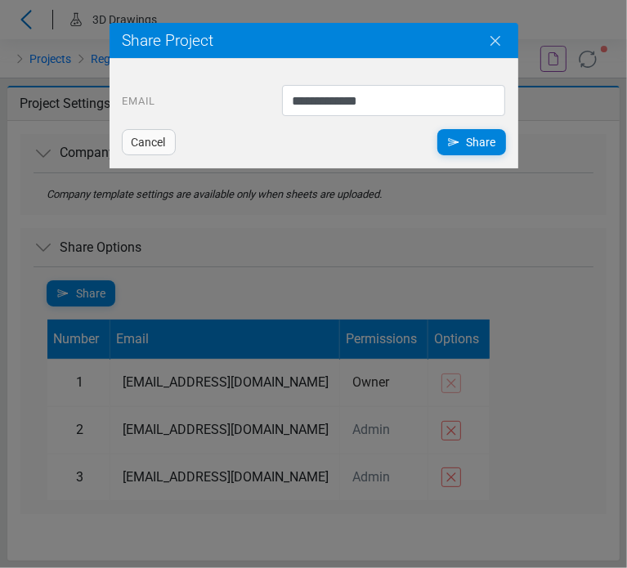
click at [487, 42] on icon "Close" at bounding box center [495, 41] width 20 height 20
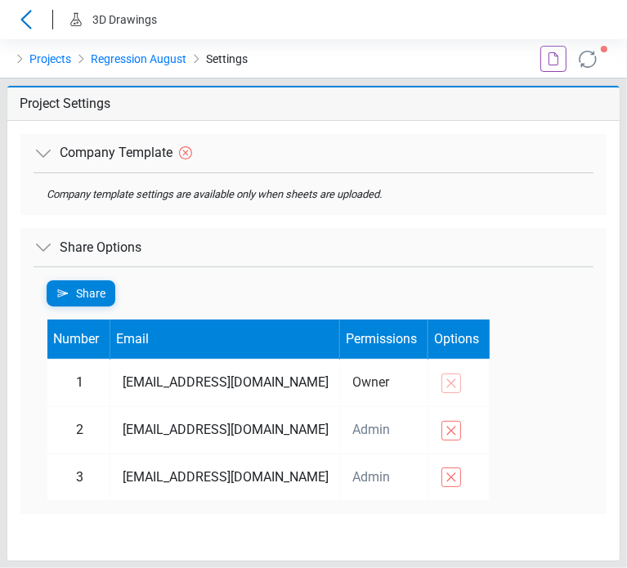
click at [83, 277] on div "Share Number Email Permissions Options 1 testbluebeamdev@gmail.com Owner 2 test…" at bounding box center [314, 390] width 560 height 248
click at [83, 286] on span "Share" at bounding box center [90, 294] width 29 height 20
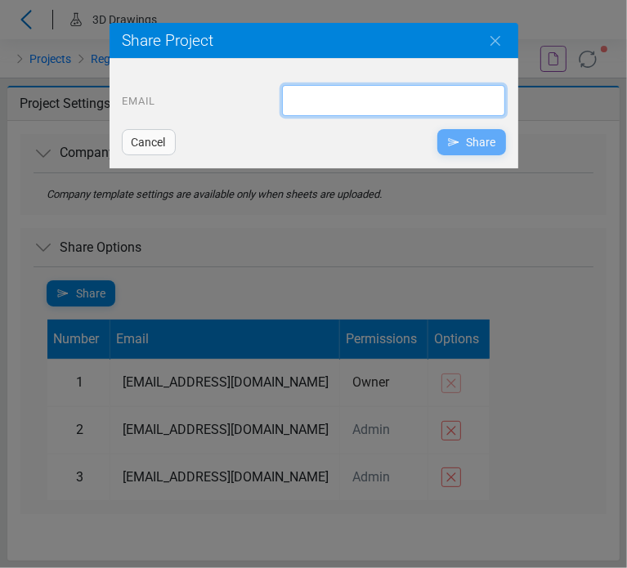
click at [340, 107] on input "email" at bounding box center [393, 100] width 223 height 31
type input "****"
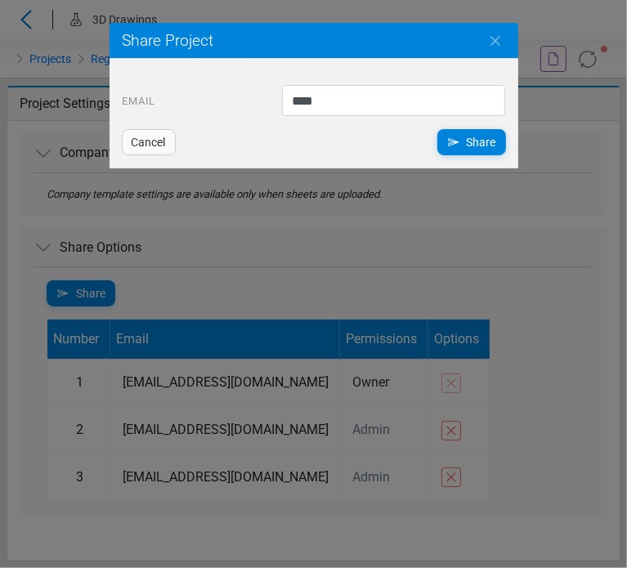
click at [149, 141] on span "Cancel" at bounding box center [149, 142] width 34 height 20
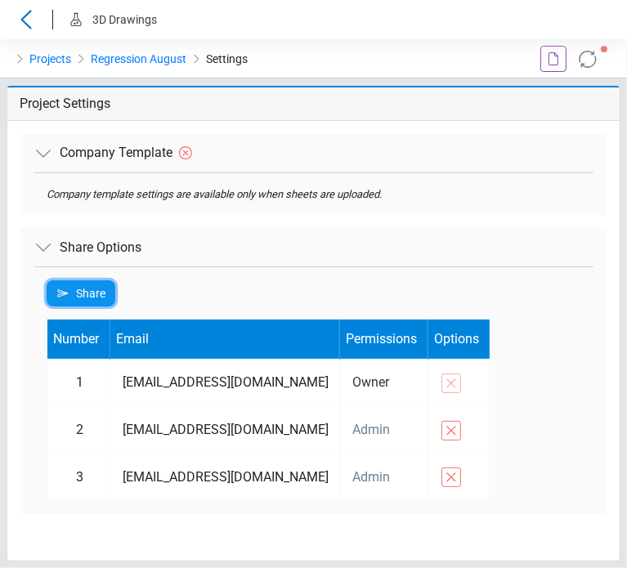
click at [71, 282] on div "Share" at bounding box center [81, 293] width 69 height 26
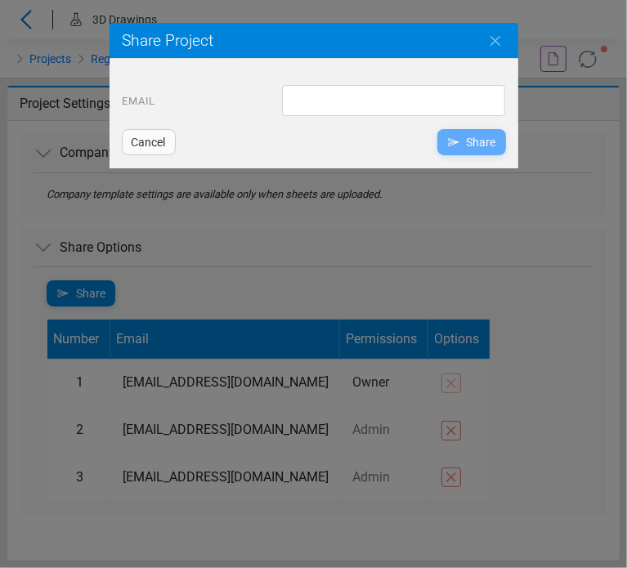
click at [300, 121] on form "Email Please enter a valid email address. Cancel Share" at bounding box center [314, 120] width 384 height 70
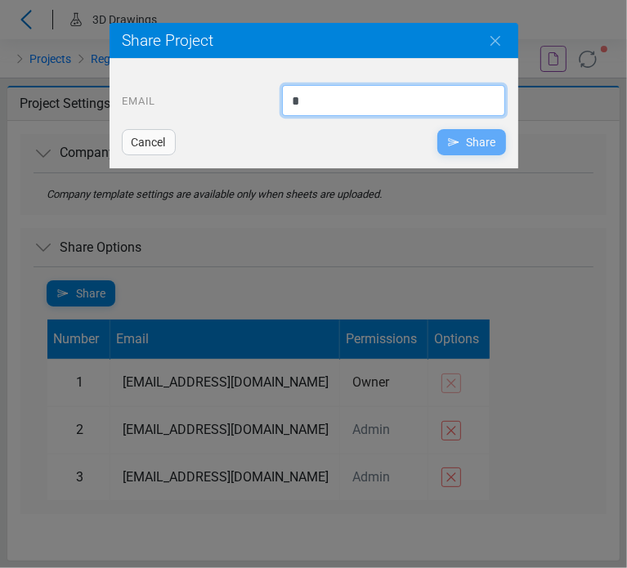
click at [304, 104] on input "*" at bounding box center [393, 100] width 223 height 31
type input "***"
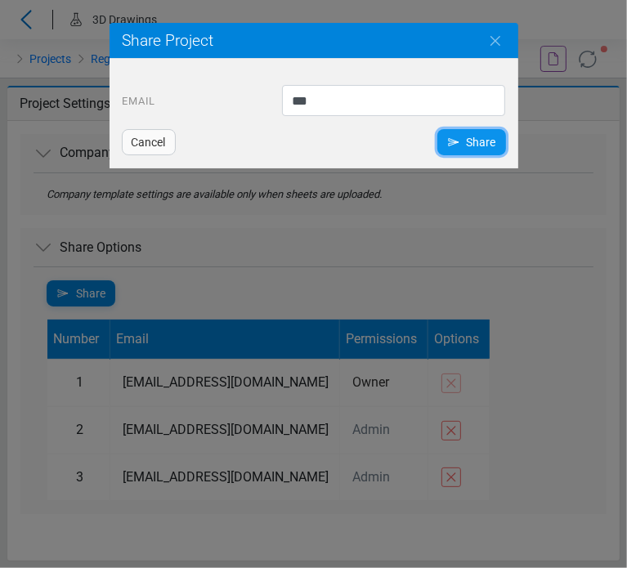
click at [494, 132] on span "Share" at bounding box center [481, 142] width 29 height 20
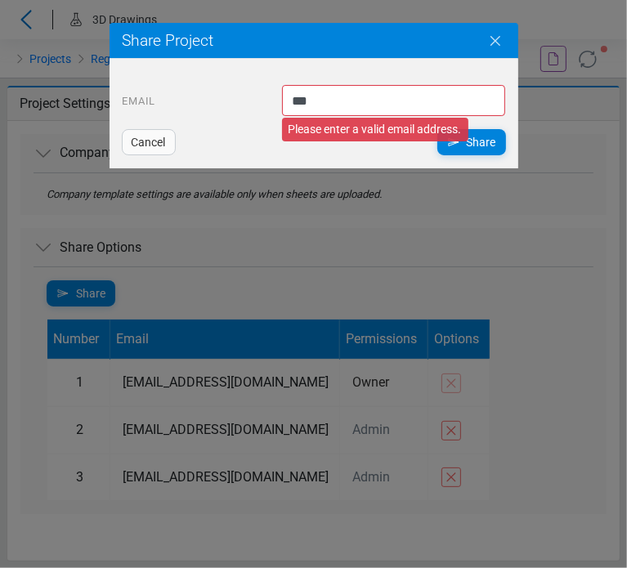
click at [497, 38] on icon "Close" at bounding box center [495, 41] width 10 height 10
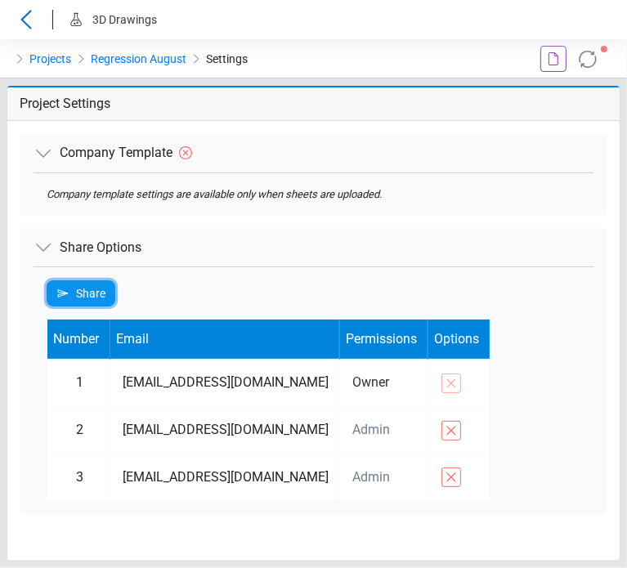
click at [96, 293] on span "Share" at bounding box center [90, 294] width 29 height 20
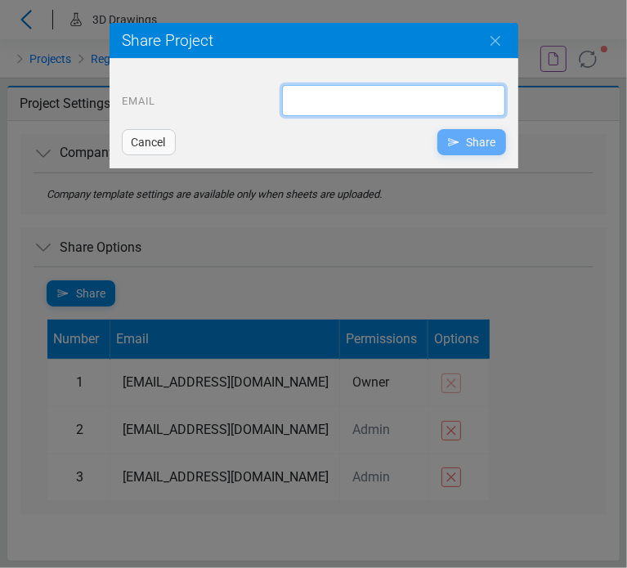
click at [422, 111] on input "email" at bounding box center [393, 100] width 223 height 31
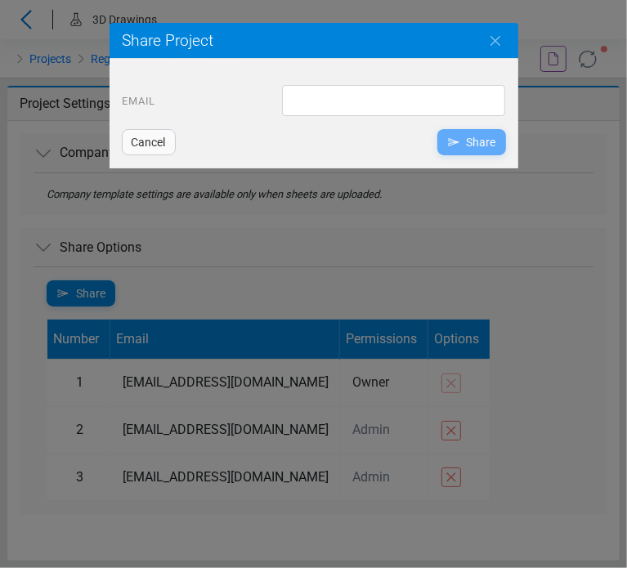
click at [307, 55] on div "Share Project" at bounding box center [314, 41] width 409 height 36
click at [491, 41] on icon "Close" at bounding box center [495, 41] width 20 height 20
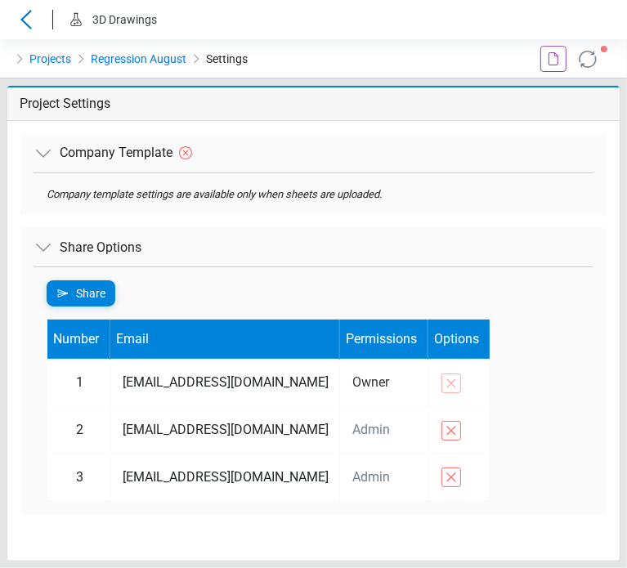
click at [277, 266] on div "Share Options" at bounding box center [313, 247] width 586 height 38
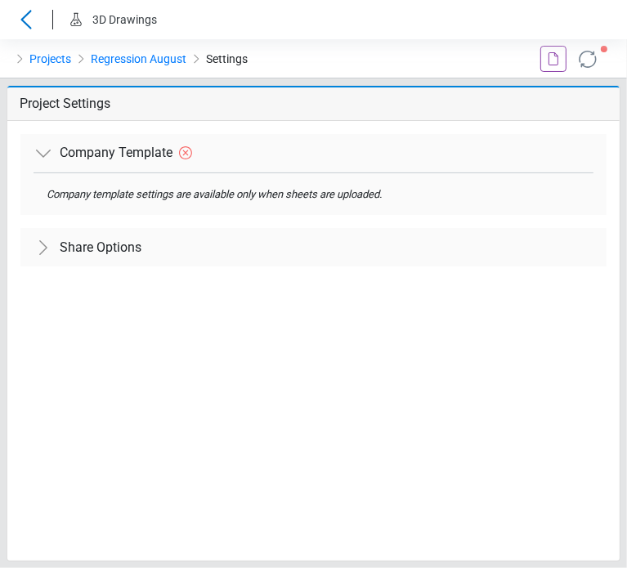
click at [279, 264] on div "Share Options" at bounding box center [313, 247] width 586 height 38
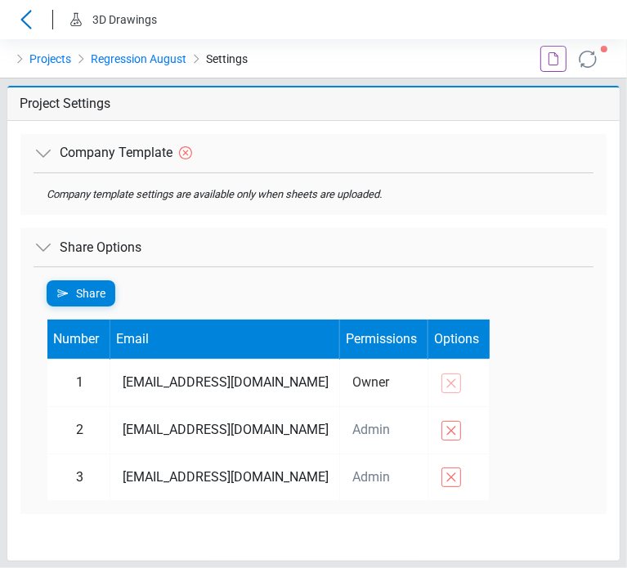
click at [440, 68] on div at bounding box center [444, 58] width 52 height 39
click at [441, 436] on icon at bounding box center [451, 431] width 20 height 20
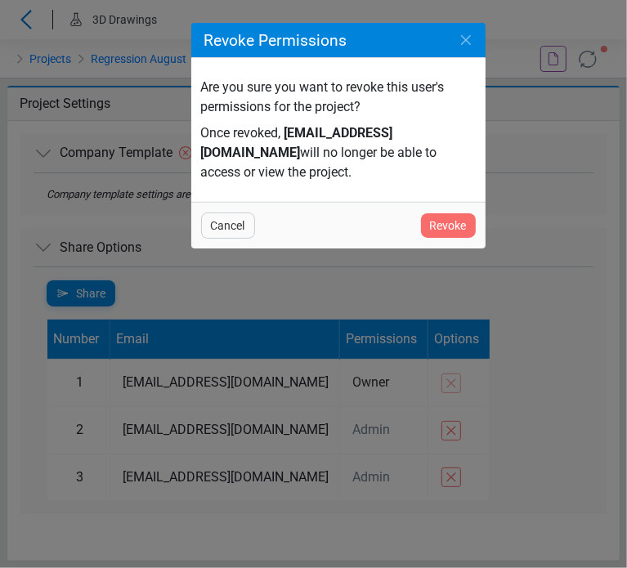
click at [434, 227] on span "Revoke" at bounding box center [448, 226] width 37 height 20
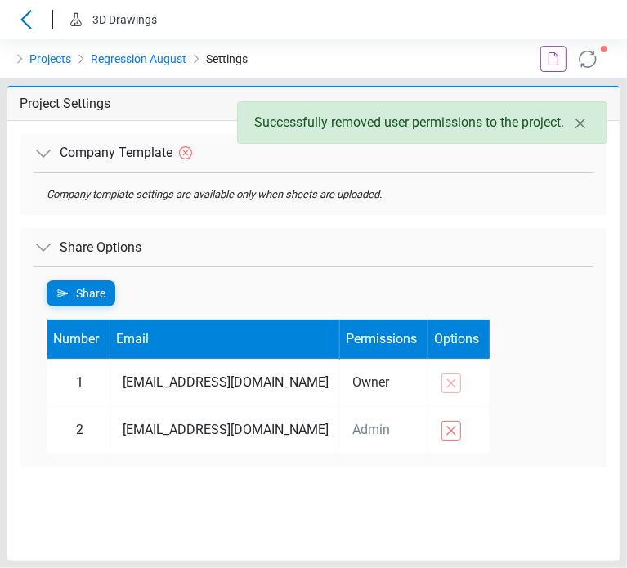
click at [427, 387] on td at bounding box center [458, 383] width 62 height 47
click at [560, 396] on div "Share Number Email Permissions Options 1 testbluebeamdev@gmail.com Owner 2 test…" at bounding box center [314, 366] width 560 height 201
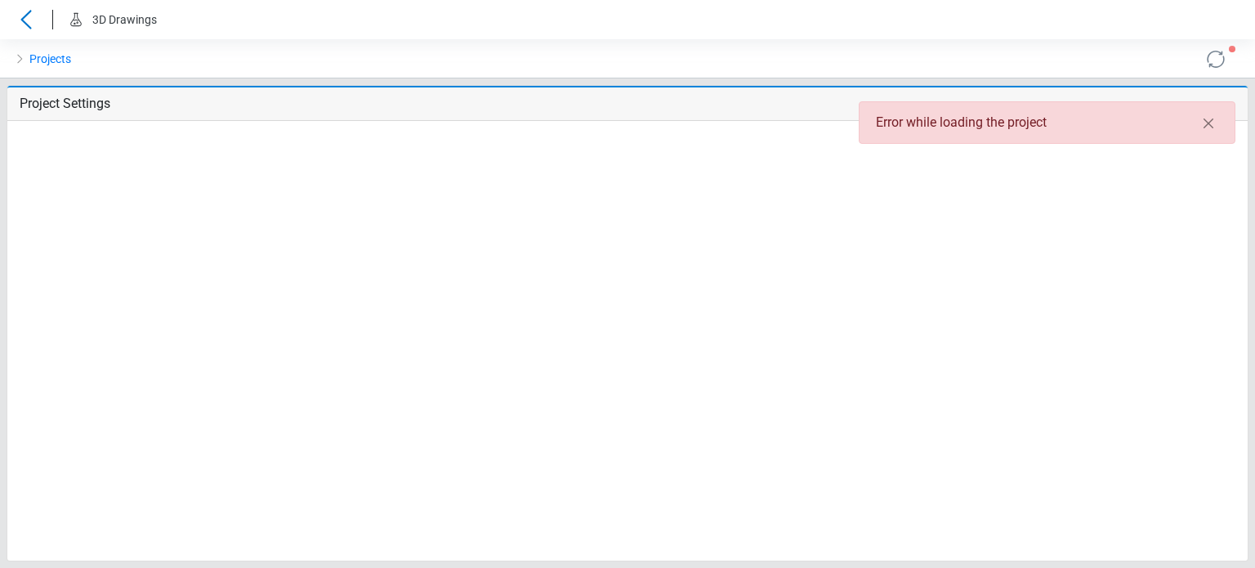
click at [650, 45] on div at bounding box center [732, 58] width 209 height 39
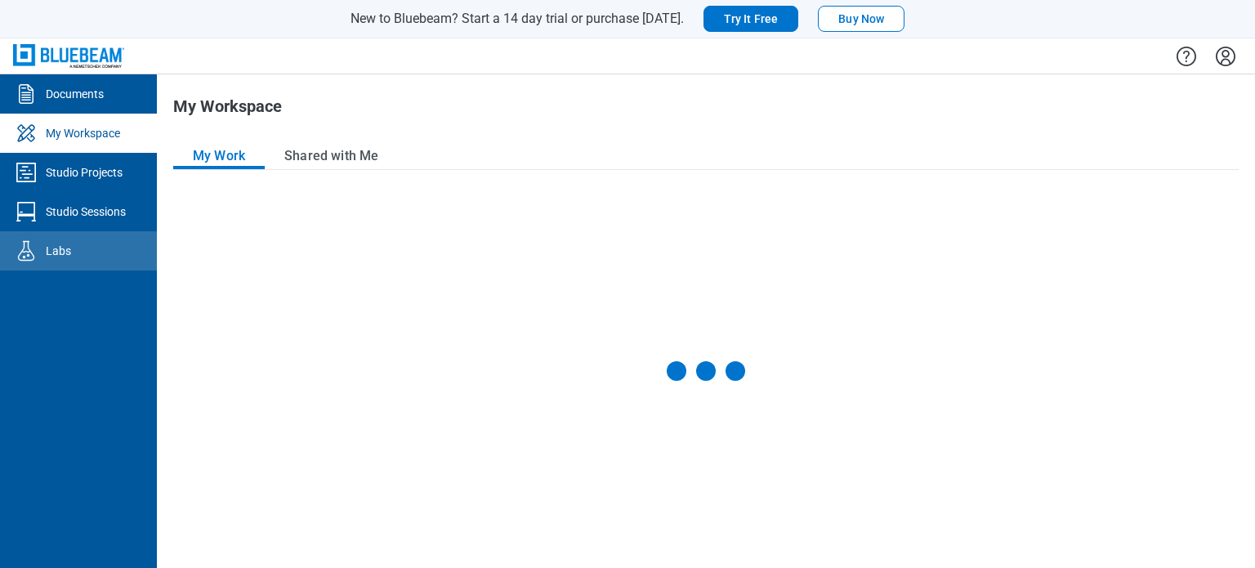
click at [45, 254] on div at bounding box center [29, 251] width 33 height 26
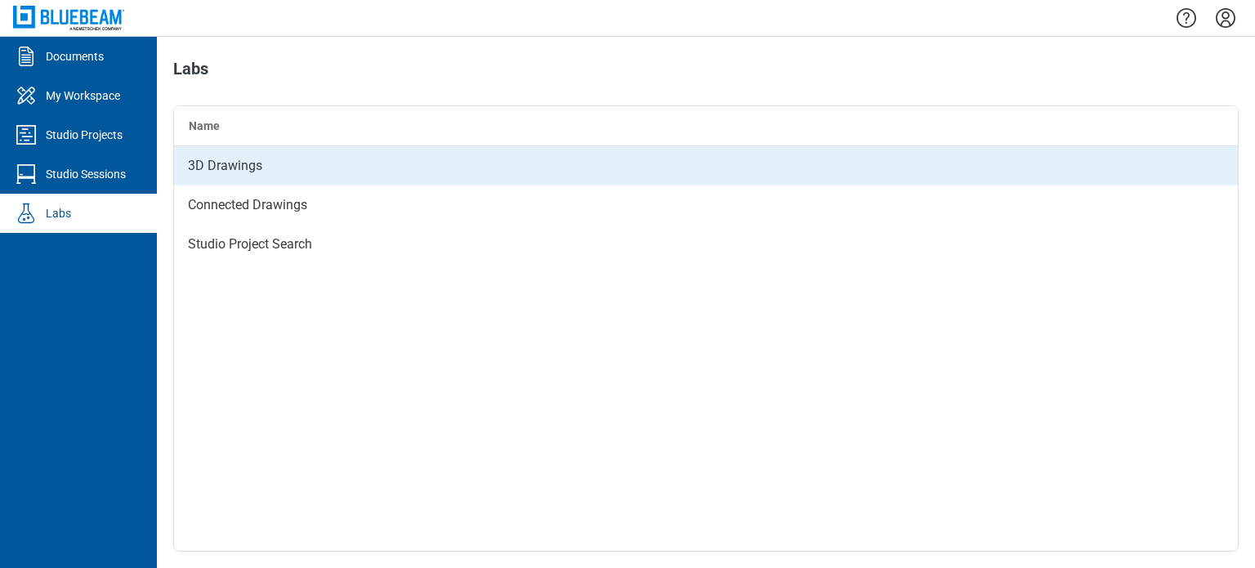
click at [208, 172] on div "3D Drawings" at bounding box center [706, 165] width 1064 height 39
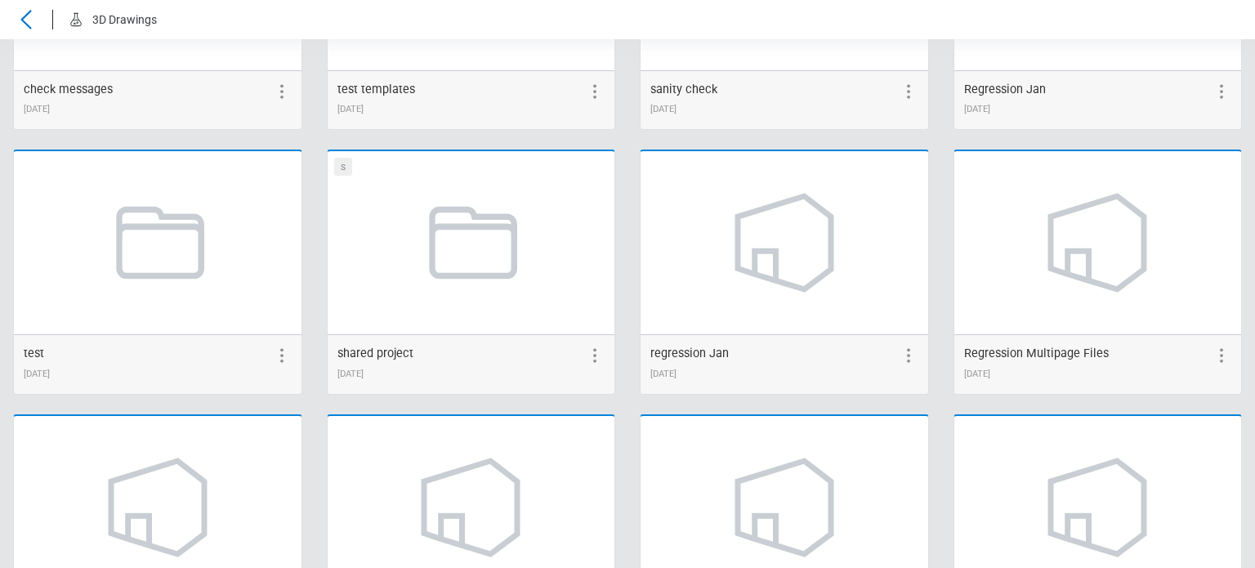
scroll to position [1144, 0]
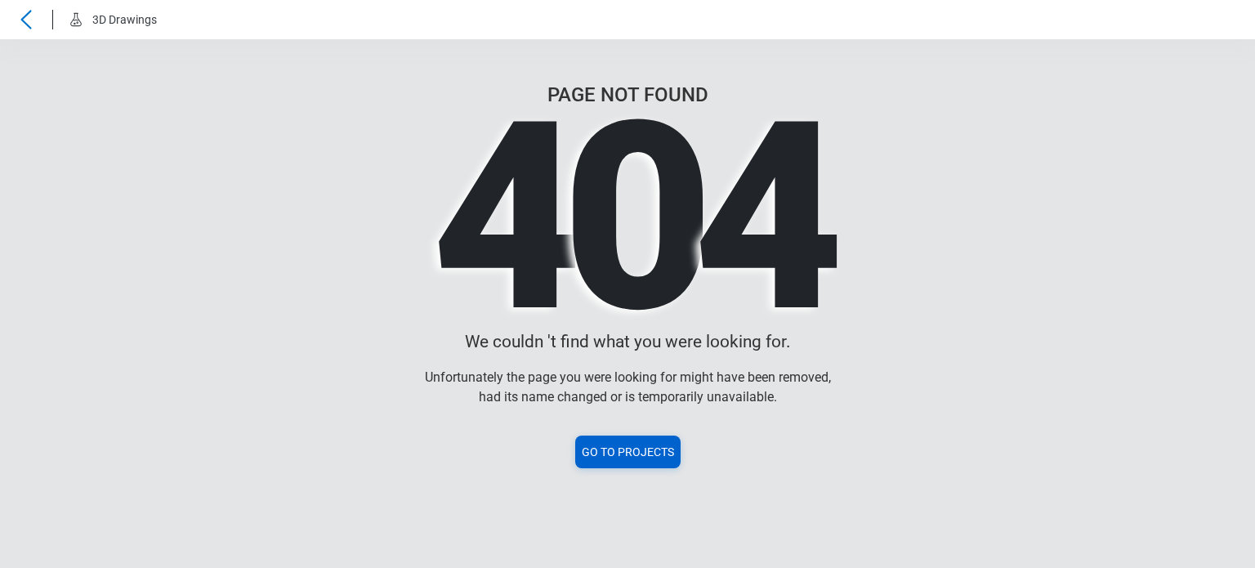
click at [23, 12] on icon at bounding box center [26, 20] width 26 height 20
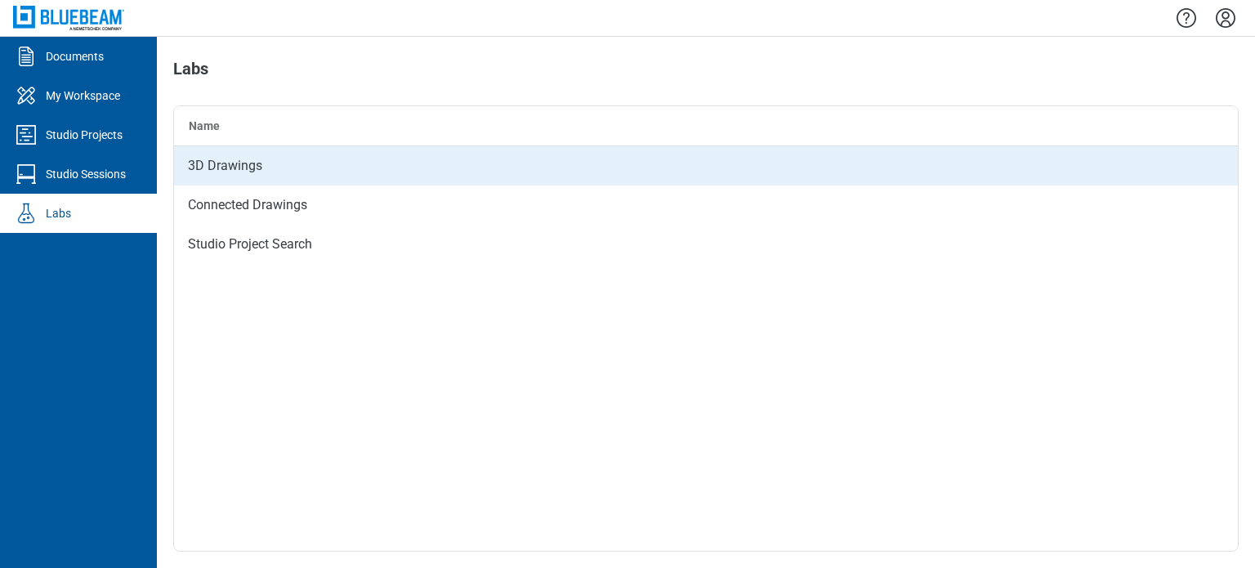
click at [208, 163] on div "3D Drawings" at bounding box center [706, 165] width 1064 height 39
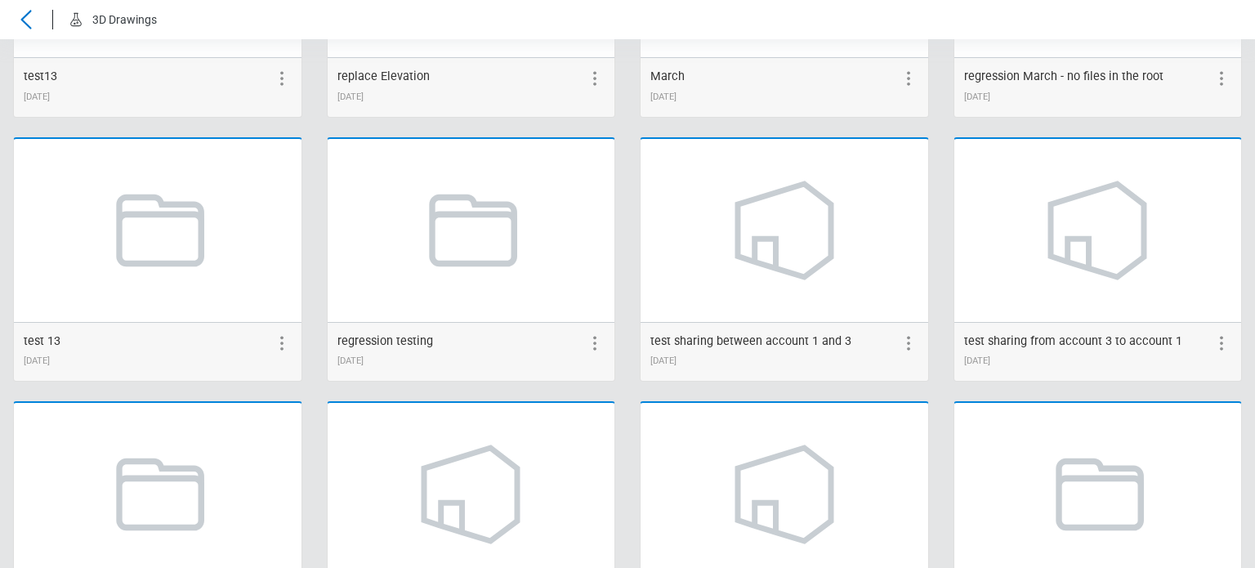
scroll to position [2216, 0]
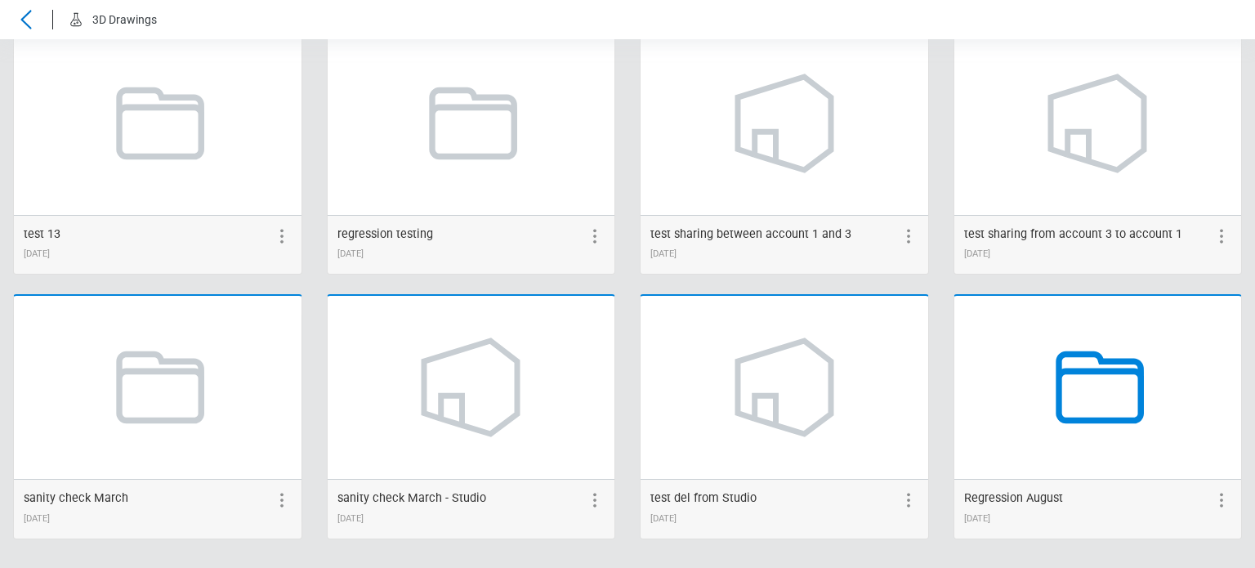
click at [1054, 363] on icon at bounding box center [1097, 387] width 124 height 124
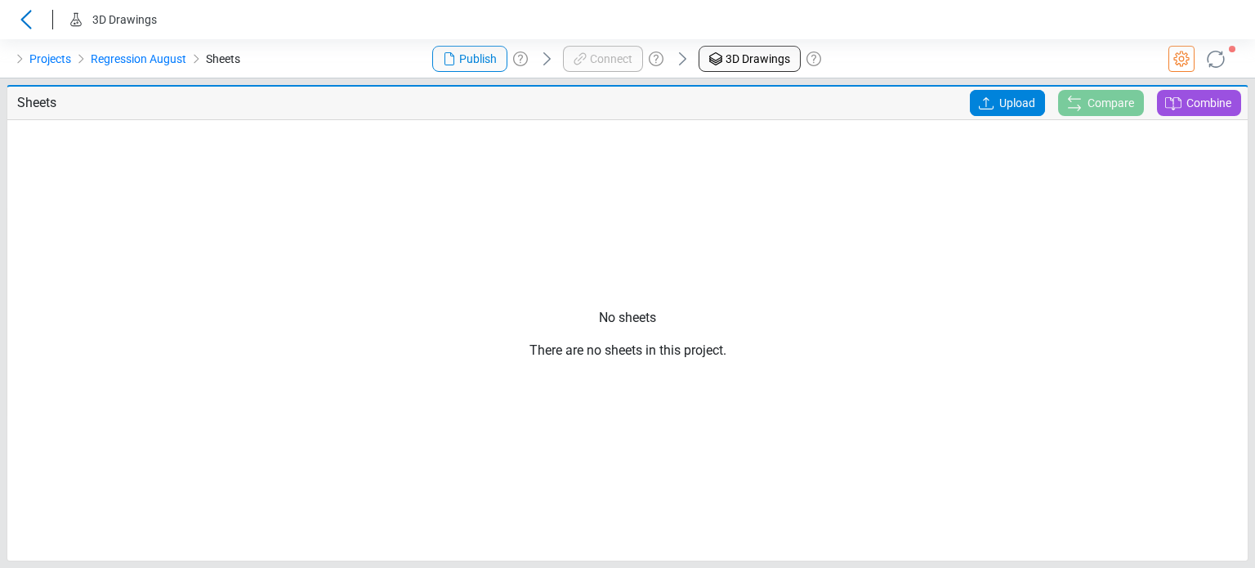
click at [492, 61] on div "Publish Connect 3D Drawings" at bounding box center [627, 58] width 418 height 39
drag, startPoint x: 607, startPoint y: 60, endPoint x: 643, endPoint y: 65, distance: 36.2
click at [611, 63] on div "Publish Connect 3D Drawings" at bounding box center [627, 58] width 418 height 39
click at [726, 64] on span "3D Drawings" at bounding box center [758, 59] width 65 height 17
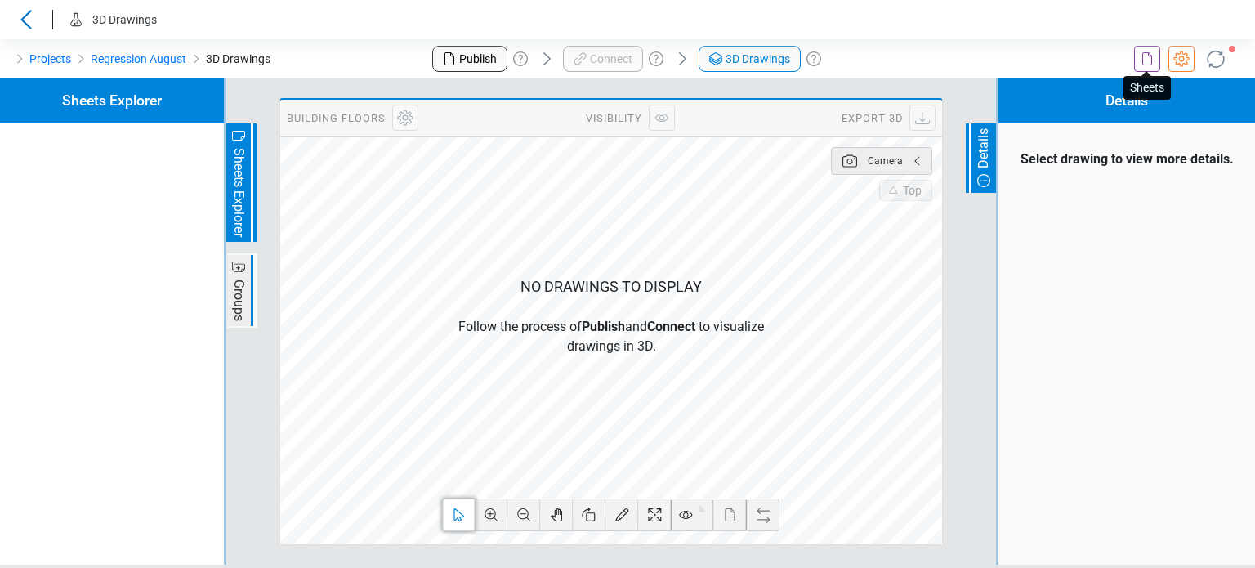
click at [1141, 66] on icon at bounding box center [1148, 59] width 20 height 20
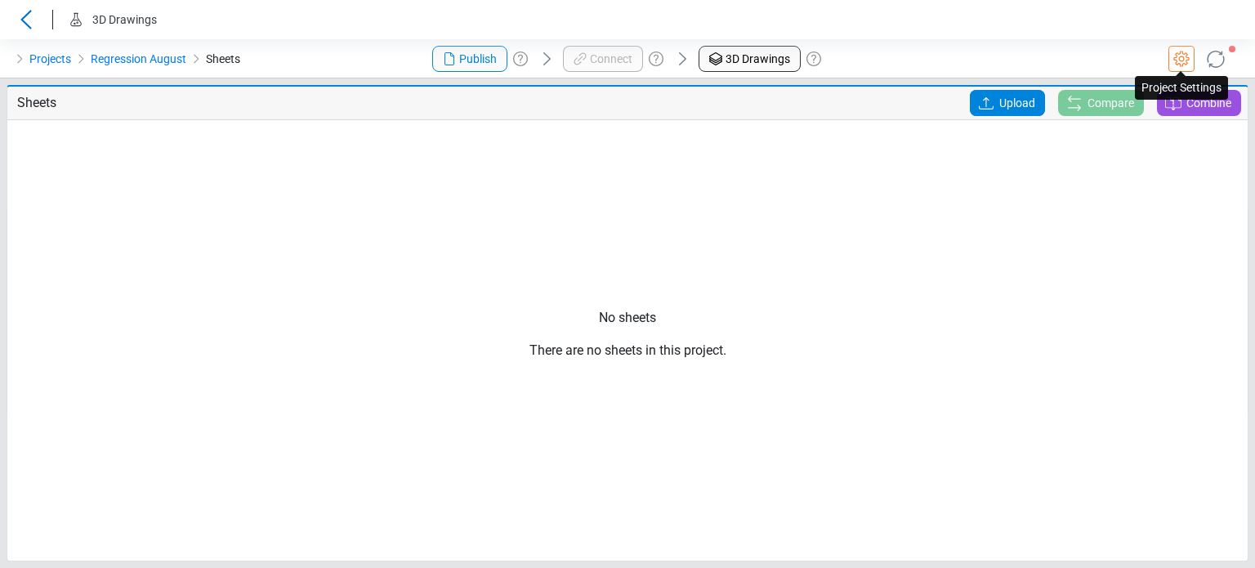
click at [1175, 57] on icon at bounding box center [1181, 59] width 16 height 16
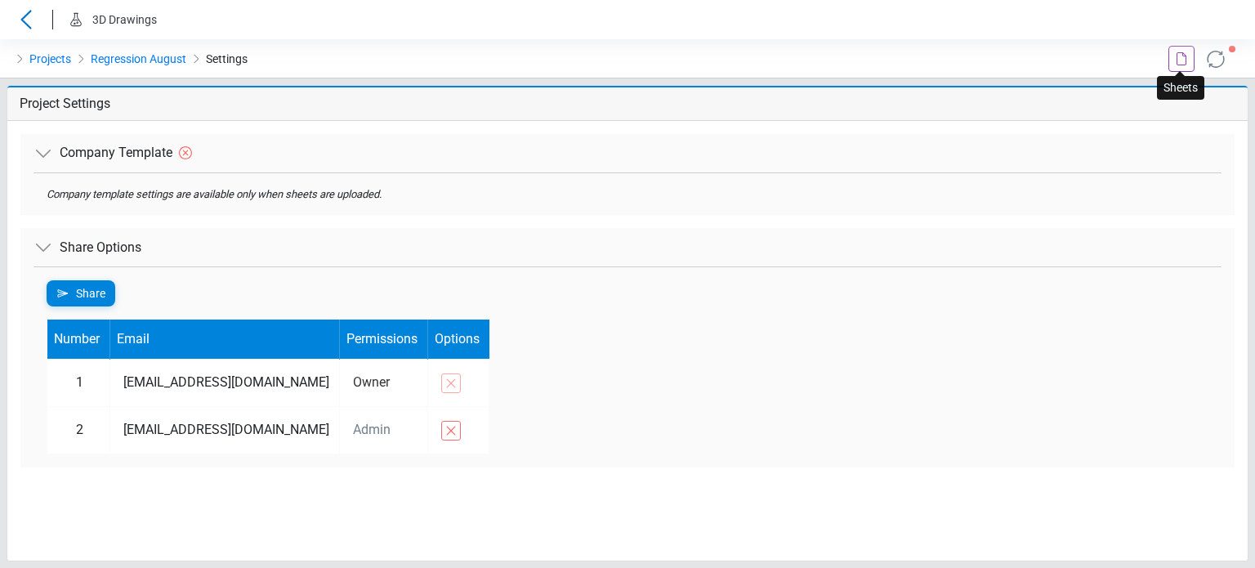
click at [1188, 58] on icon at bounding box center [1182, 59] width 20 height 20
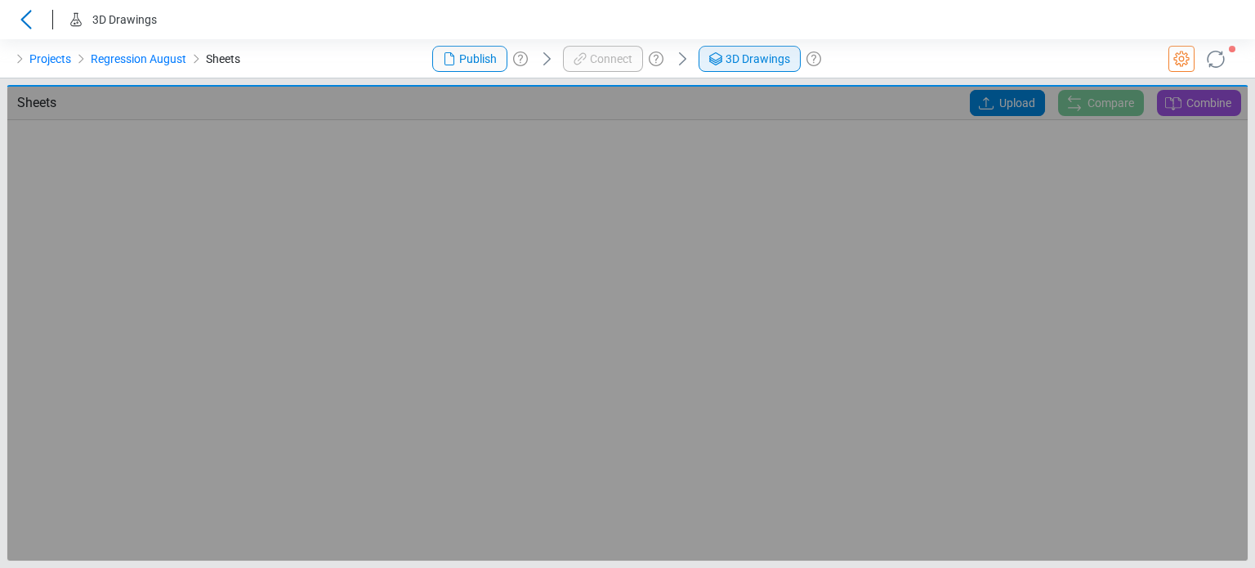
click at [758, 59] on span "3D Drawings" at bounding box center [758, 59] width 65 height 17
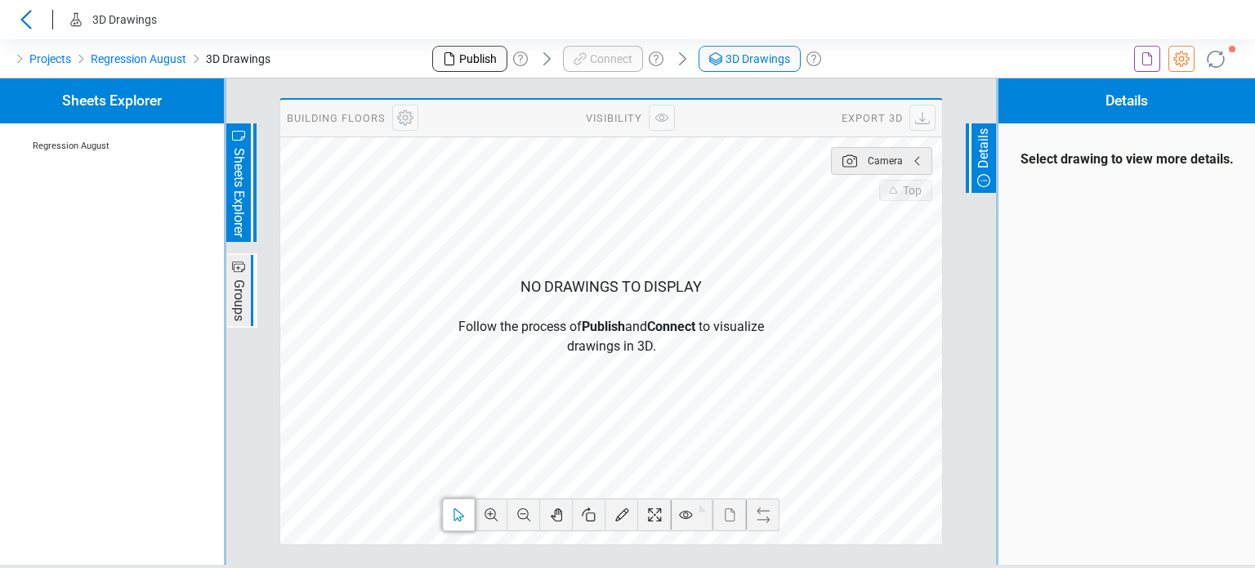
click at [239, 234] on span "Sheets Explorer" at bounding box center [239, 192] width 20 height 94
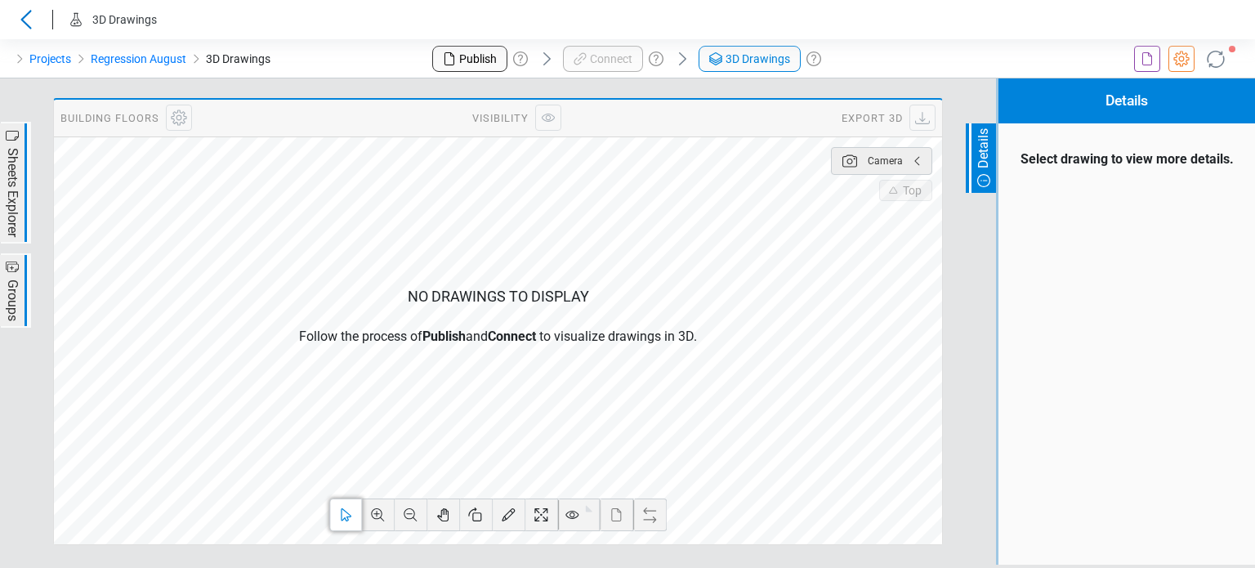
click at [13, 204] on span "Sheets Explorer" at bounding box center [12, 192] width 20 height 94
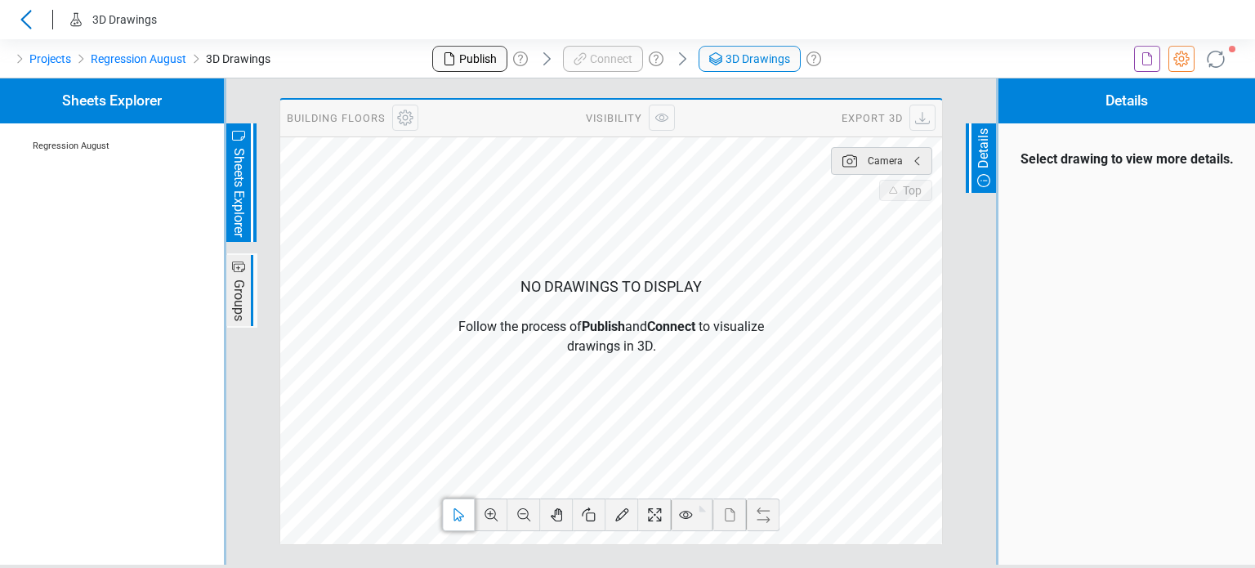
click at [379, 51] on div "Projects Regression August 3D Drawings" at bounding box center [209, 58] width 418 height 39
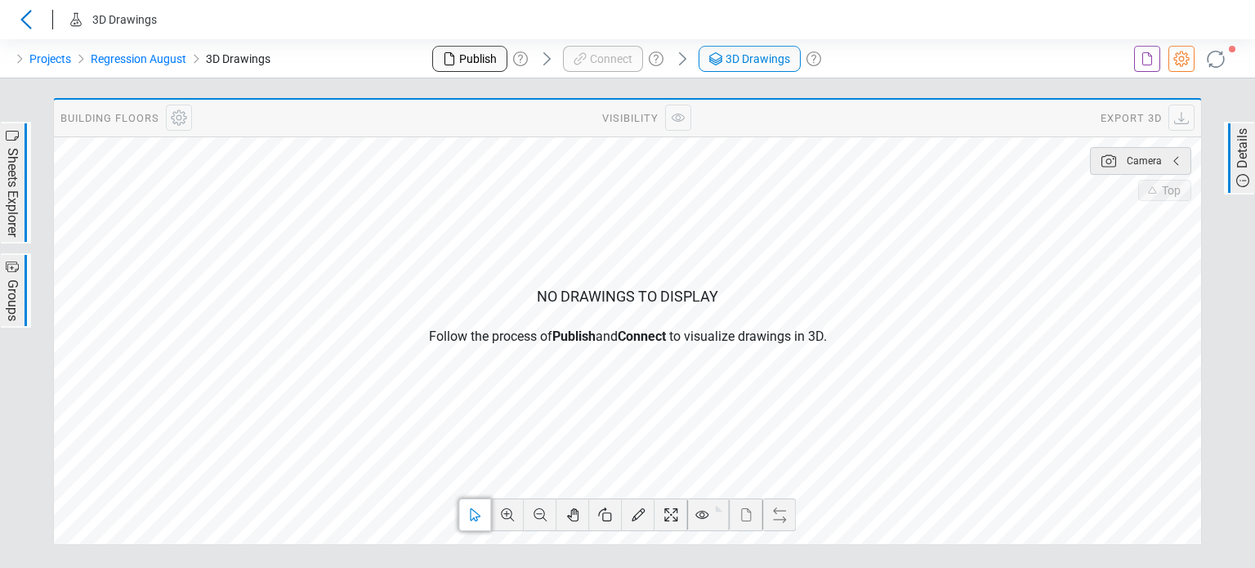
click at [515, 24] on header "3D Drawings" at bounding box center [627, 19] width 1255 height 39
click at [1020, 42] on div at bounding box center [1046, 58] width 418 height 39
click at [725, 56] on div "Publish Connect 3D Drawings" at bounding box center [627, 58] width 418 height 39
click at [723, 58] on div "Publish Connect 3D Drawings" at bounding box center [627, 58] width 418 height 39
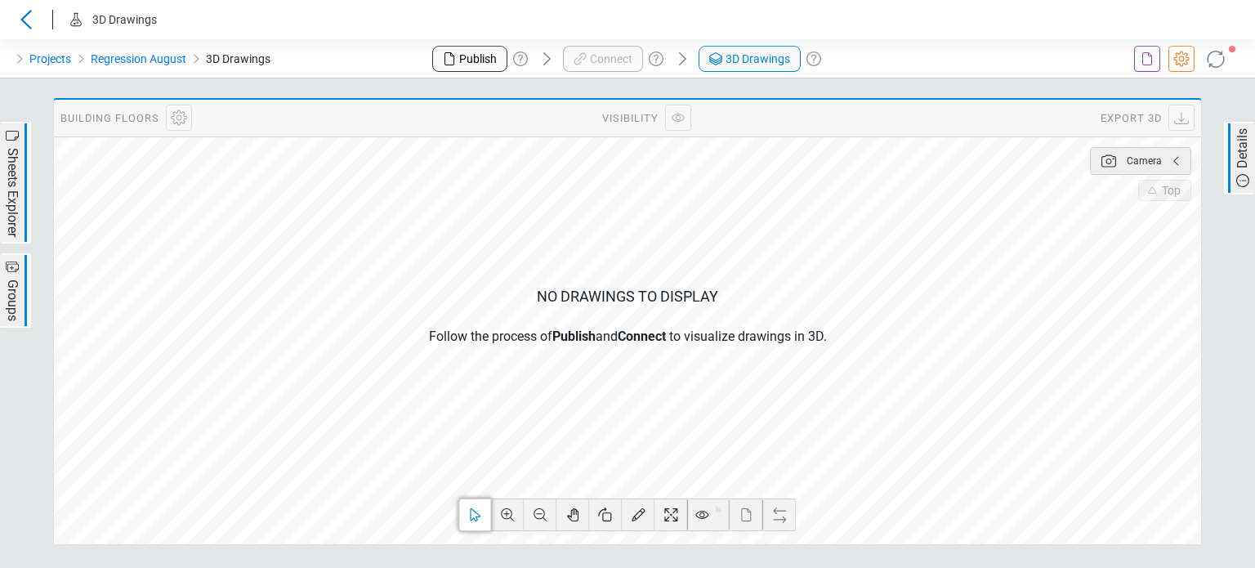
click at [1039, 42] on div at bounding box center [1046, 58] width 418 height 39
click at [759, 61] on div "Publish Connect 3D Drawings" at bounding box center [627, 58] width 418 height 39
